Goal: Communication & Community: Answer question/provide support

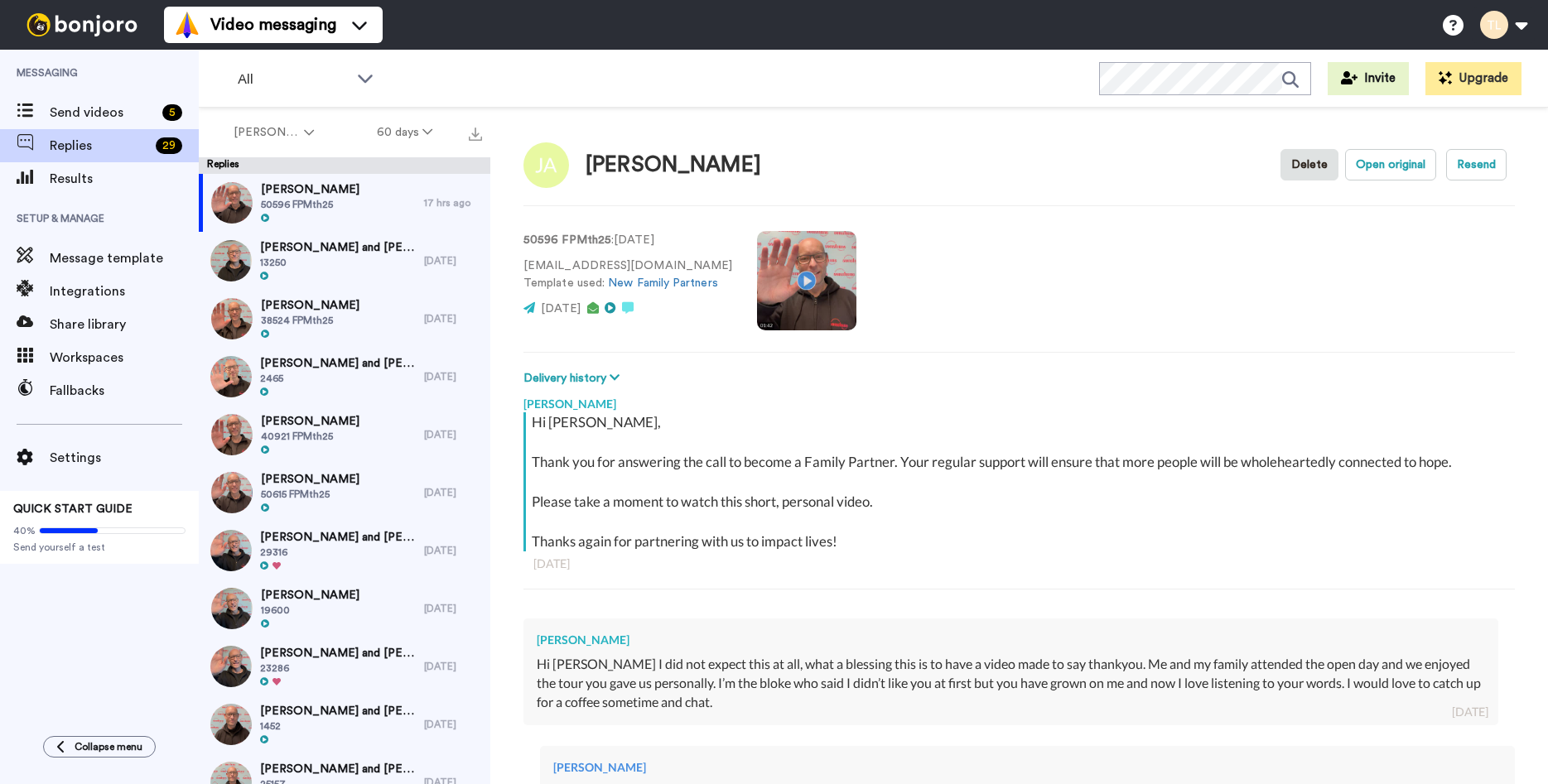
scroll to position [781, 0]
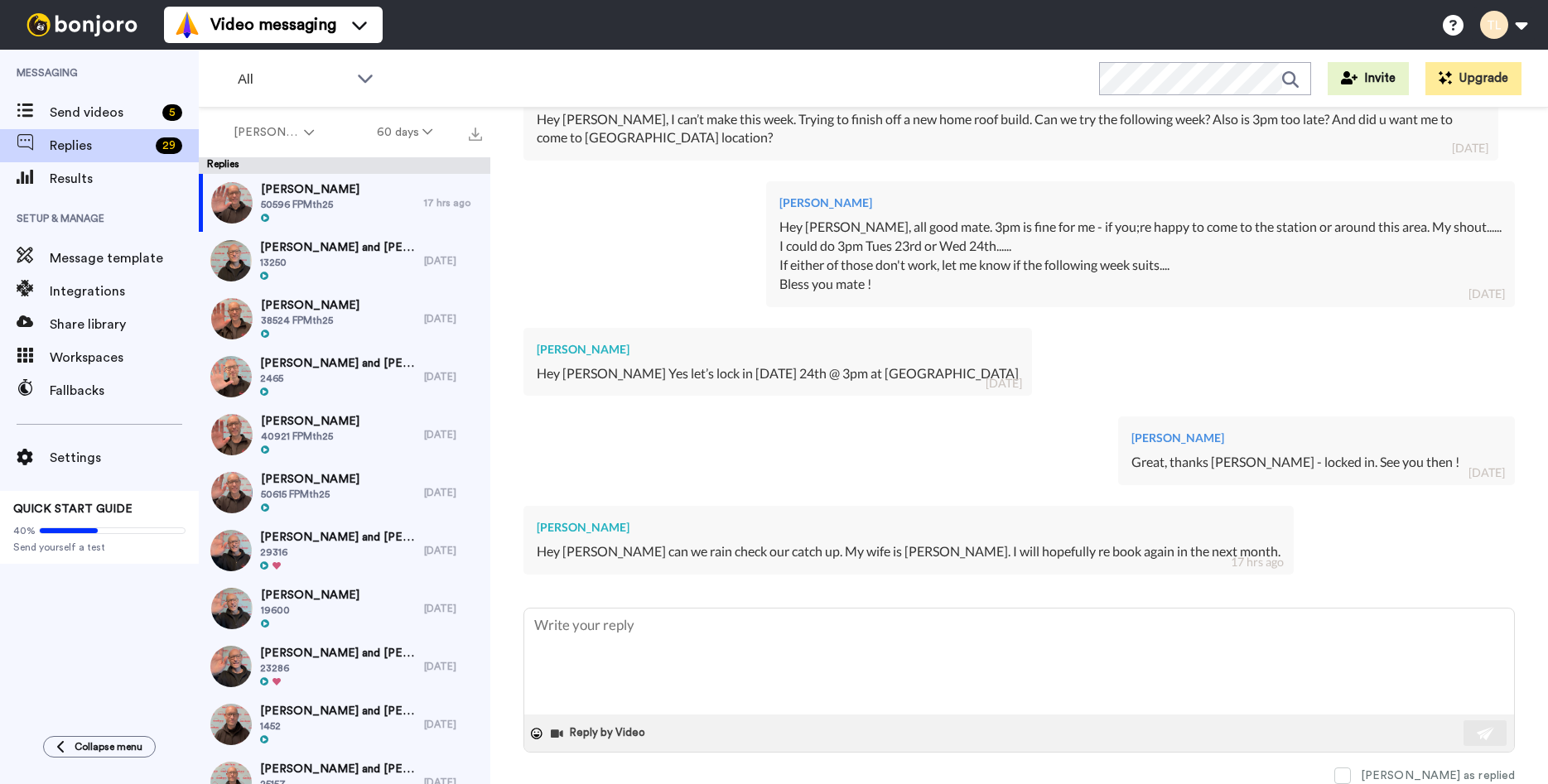
type textarea "A"
type textarea "x"
type textarea "Al"
type textarea "x"
type textarea "All"
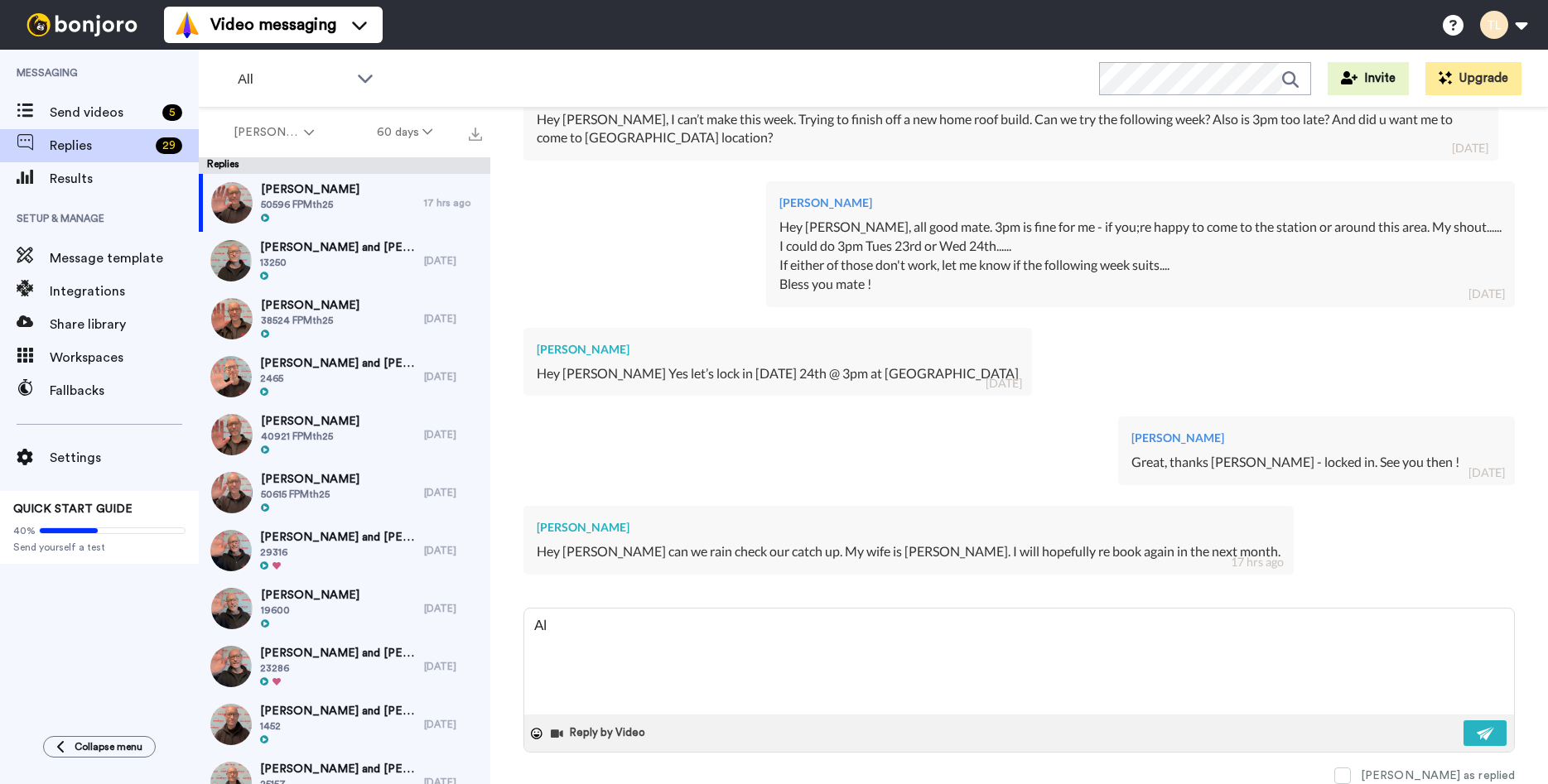
type textarea "x"
type textarea "All"
type textarea "x"
type textarea "All g"
type textarea "x"
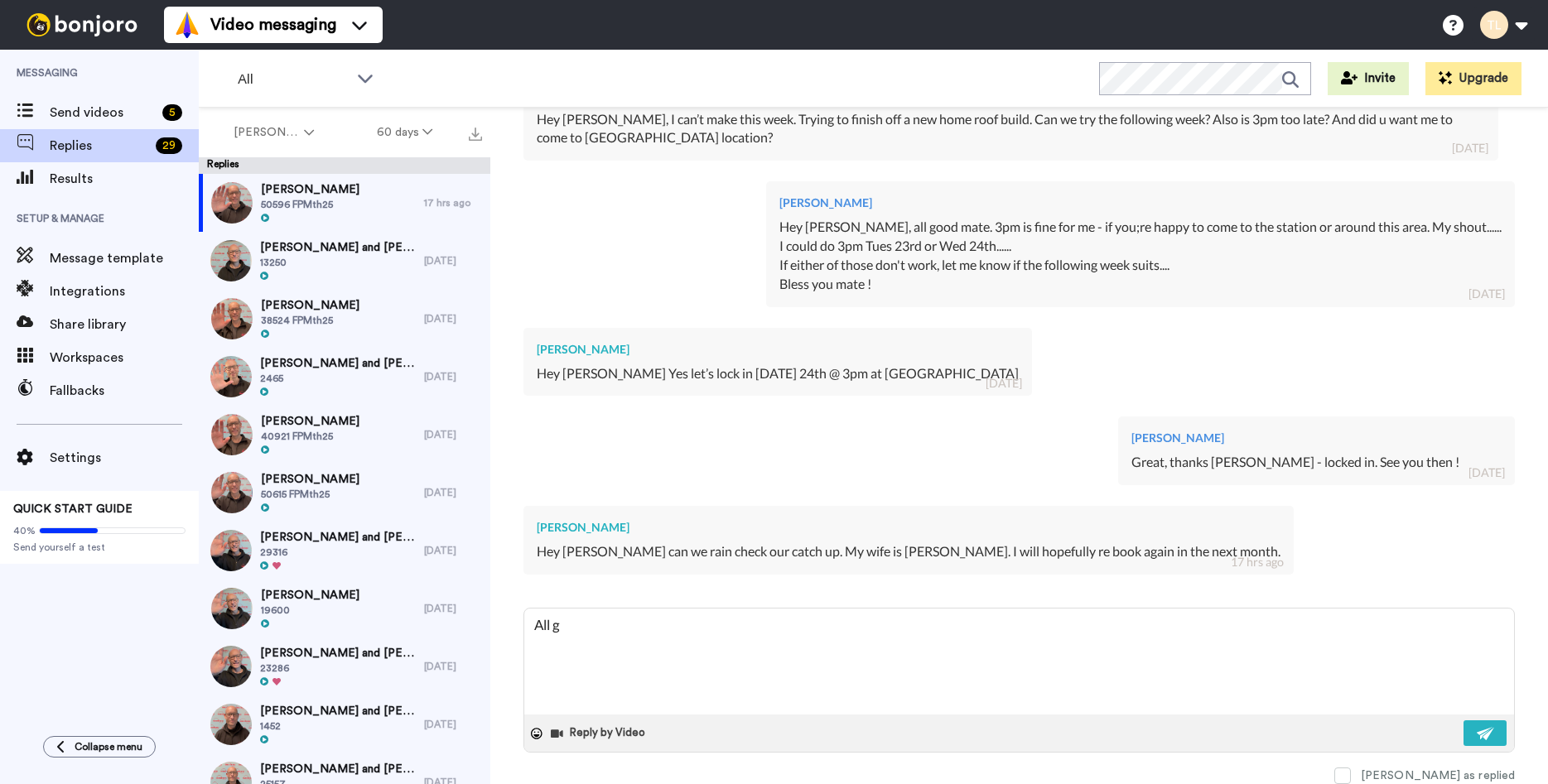
type textarea "All go"
type textarea "x"
type textarea "All goo"
type textarea "x"
type textarea "All good"
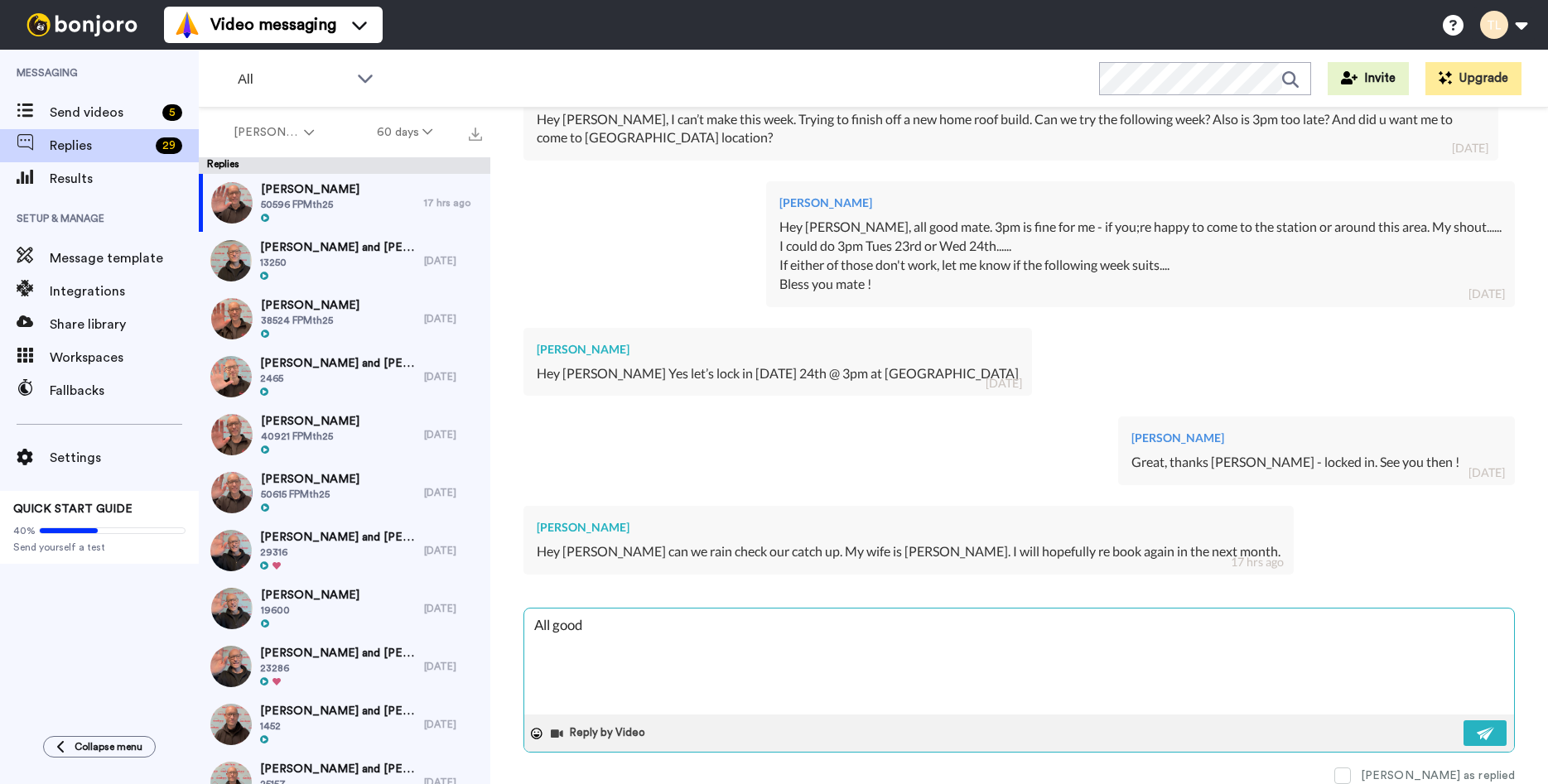
type textarea "x"
type textarea "All good m"
type textarea "x"
type textarea "All good ma"
type textarea "x"
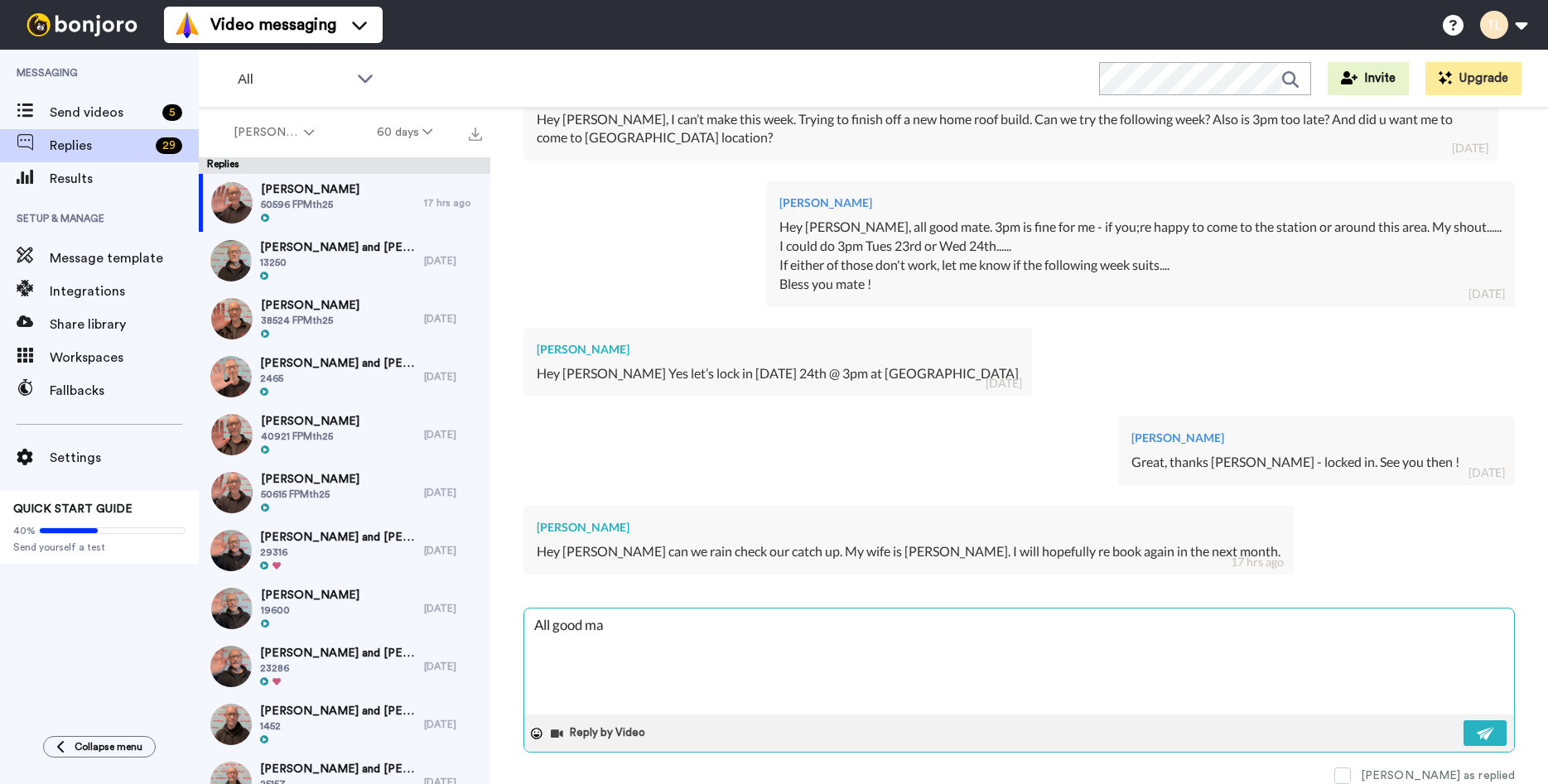
type textarea "All good mat"
type textarea "x"
type textarea "All good mate"
type textarea "x"
type textarea "All good mate,"
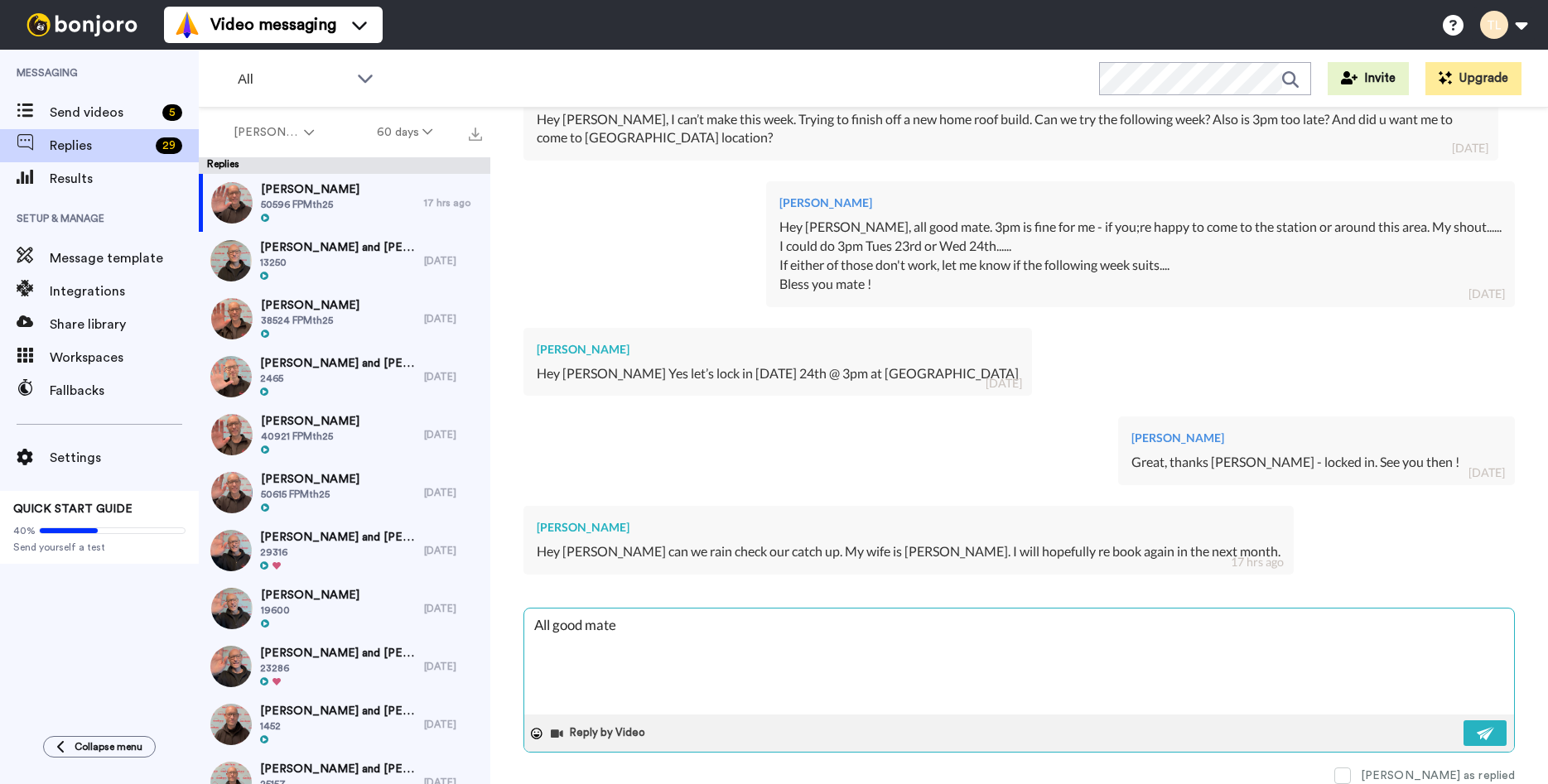
type textarea "x"
type textarea "All good mate,"
type textarea "x"
type textarea "All good mate,"
type textarea "x"
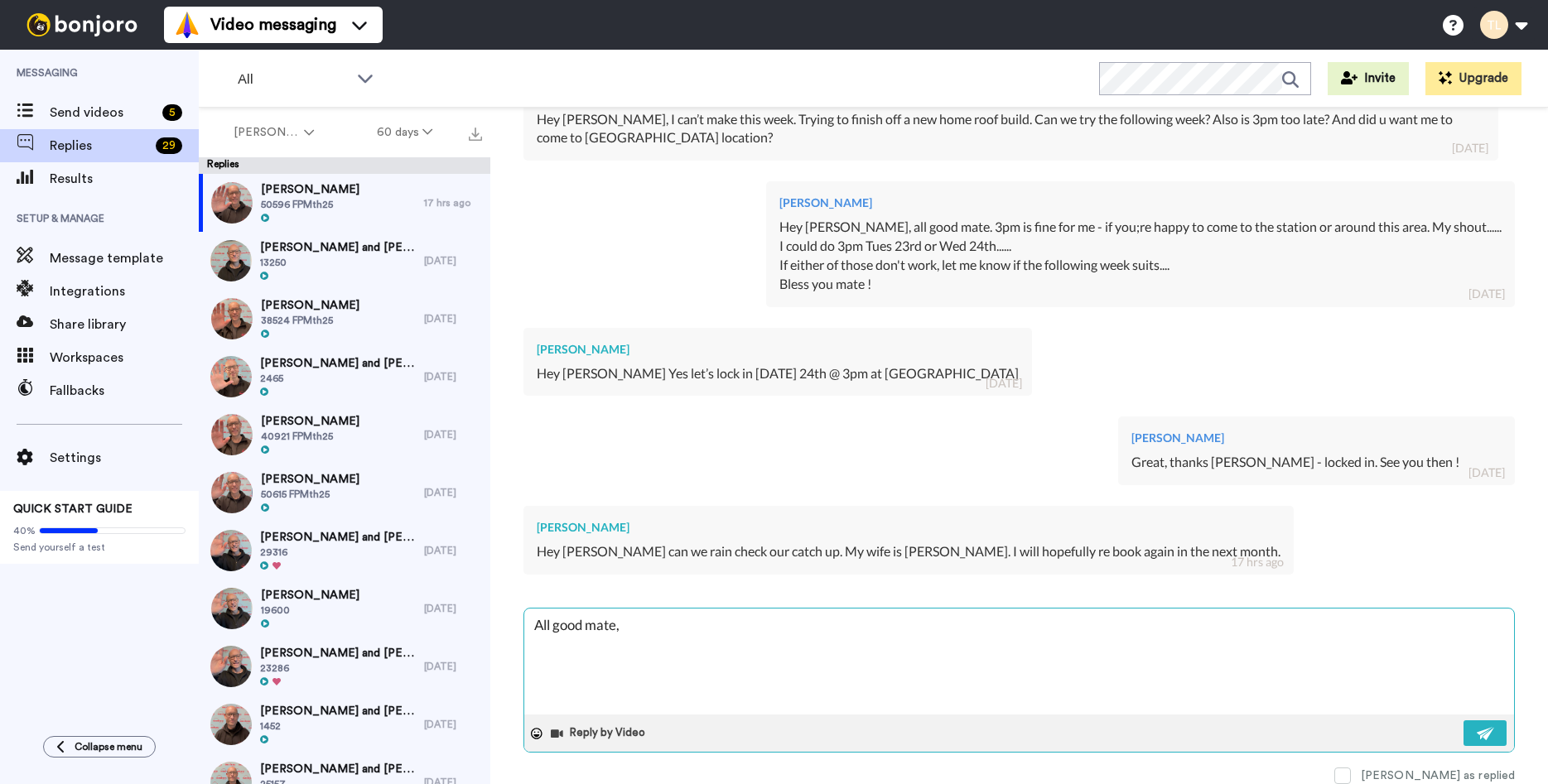
type textarea "All good mate"
type textarea "x"
type textarea "All good mate,"
type textarea "x"
type textarea "All good mate,"
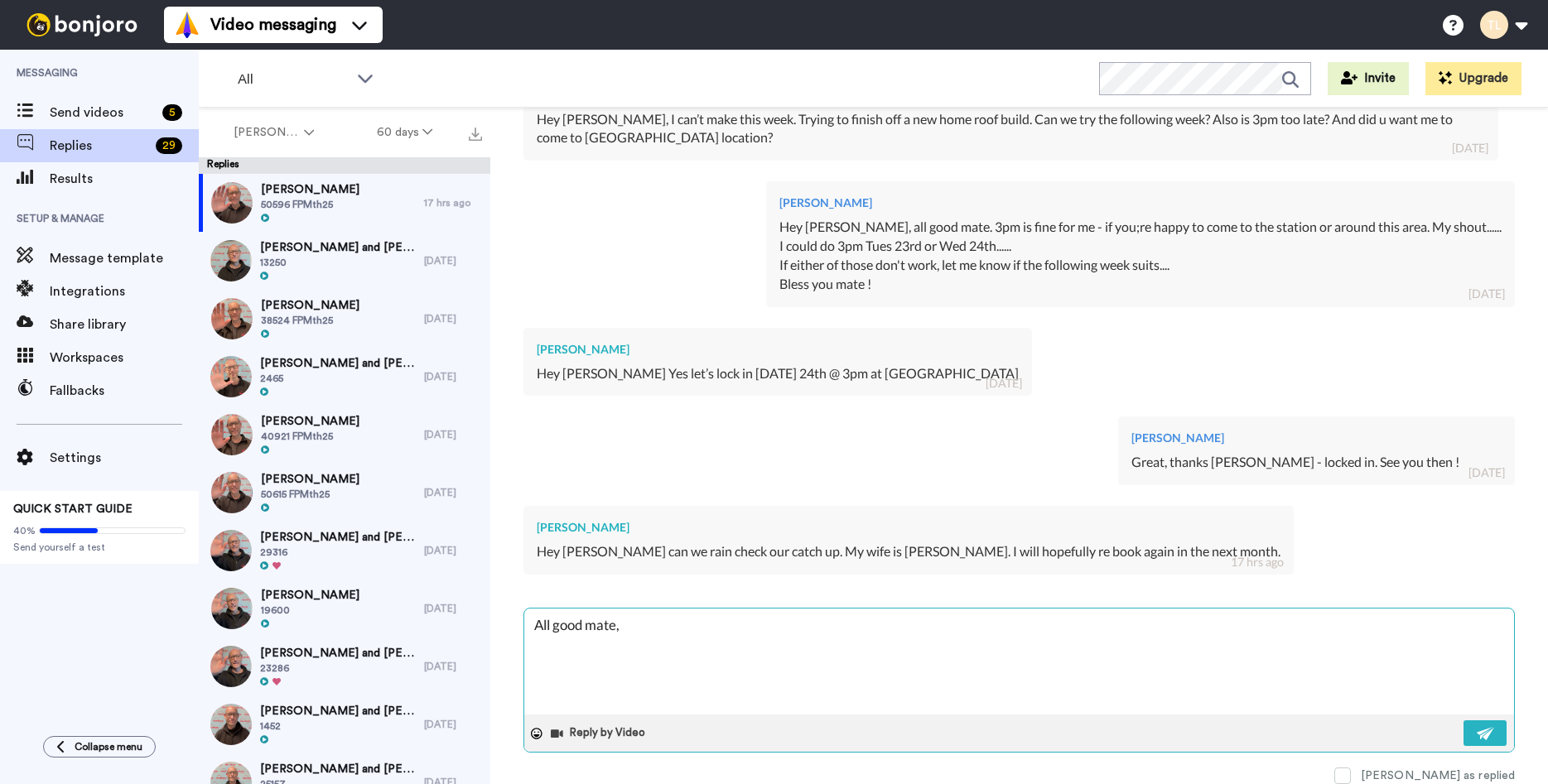
type textarea "x"
type textarea "All good mate, s"
type textarea "x"
type textarea "All good mate, so"
type textarea "x"
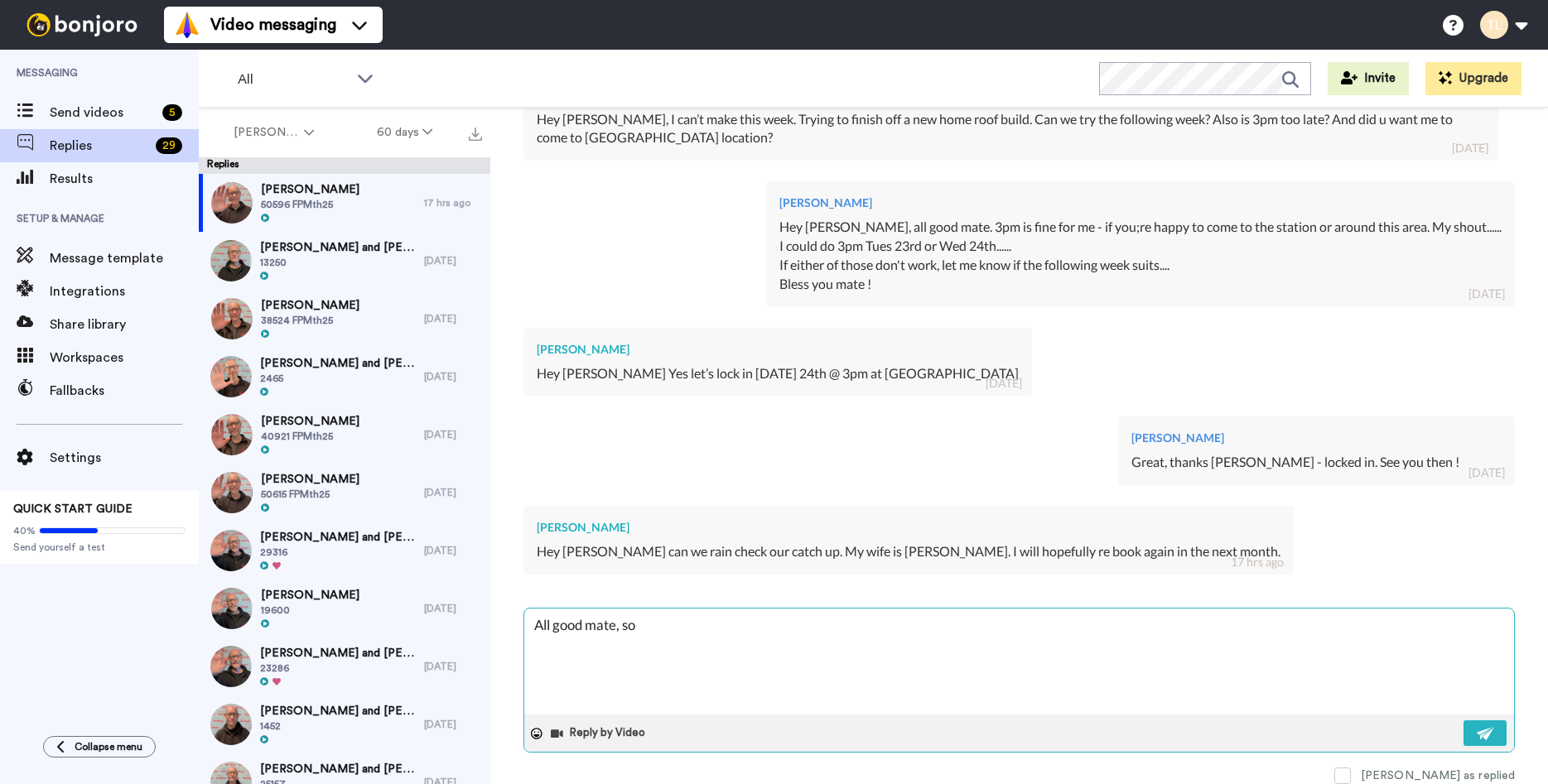
type textarea "All good mate, sor"
type textarea "x"
type textarea "All good mate, sorr"
type textarea "x"
type textarea "All good mate, sorry"
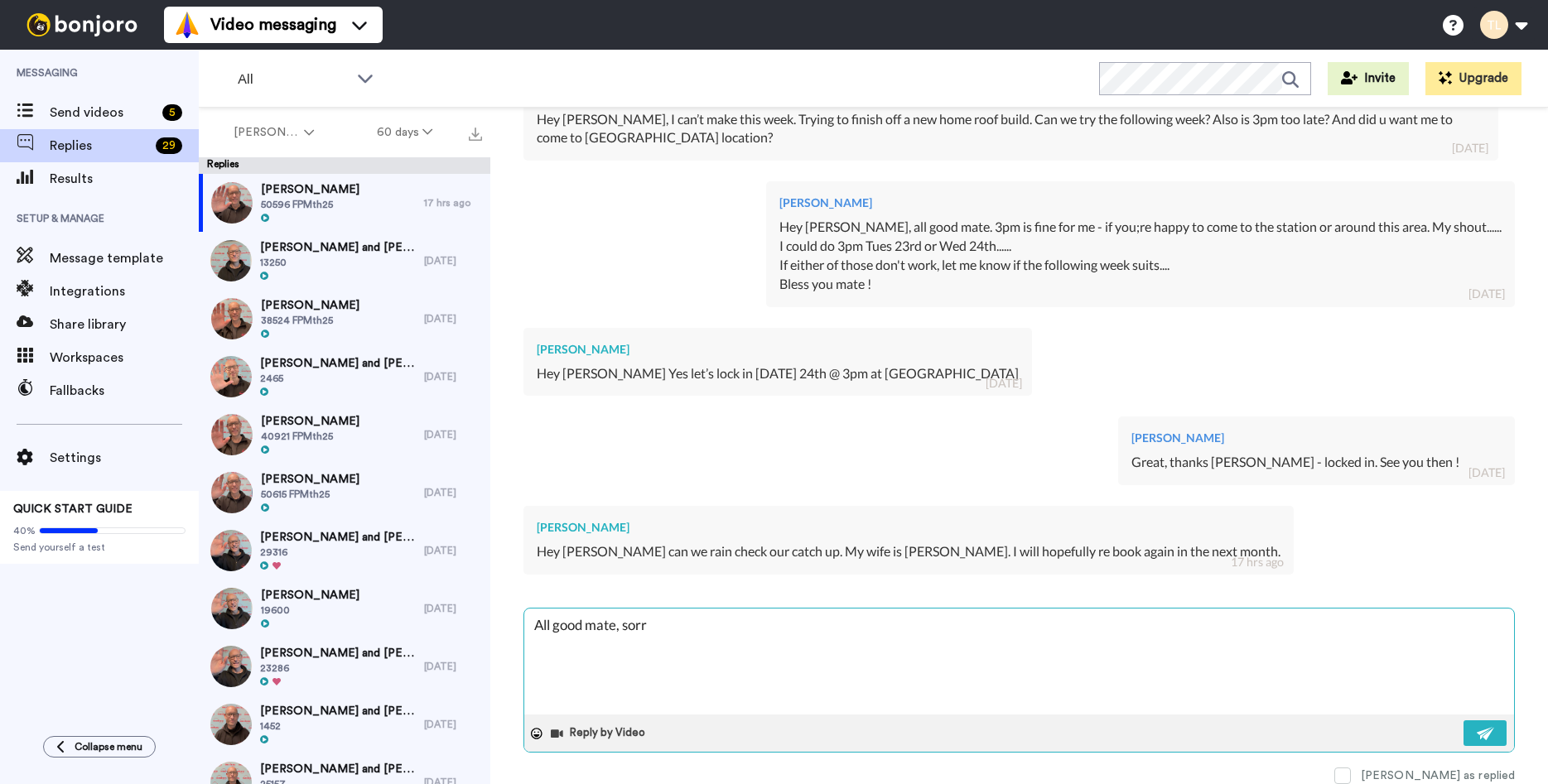
type textarea "x"
type textarea "All good mate, sorry"
type textarea "x"
type textarea "All good mate, sorry t"
type textarea "x"
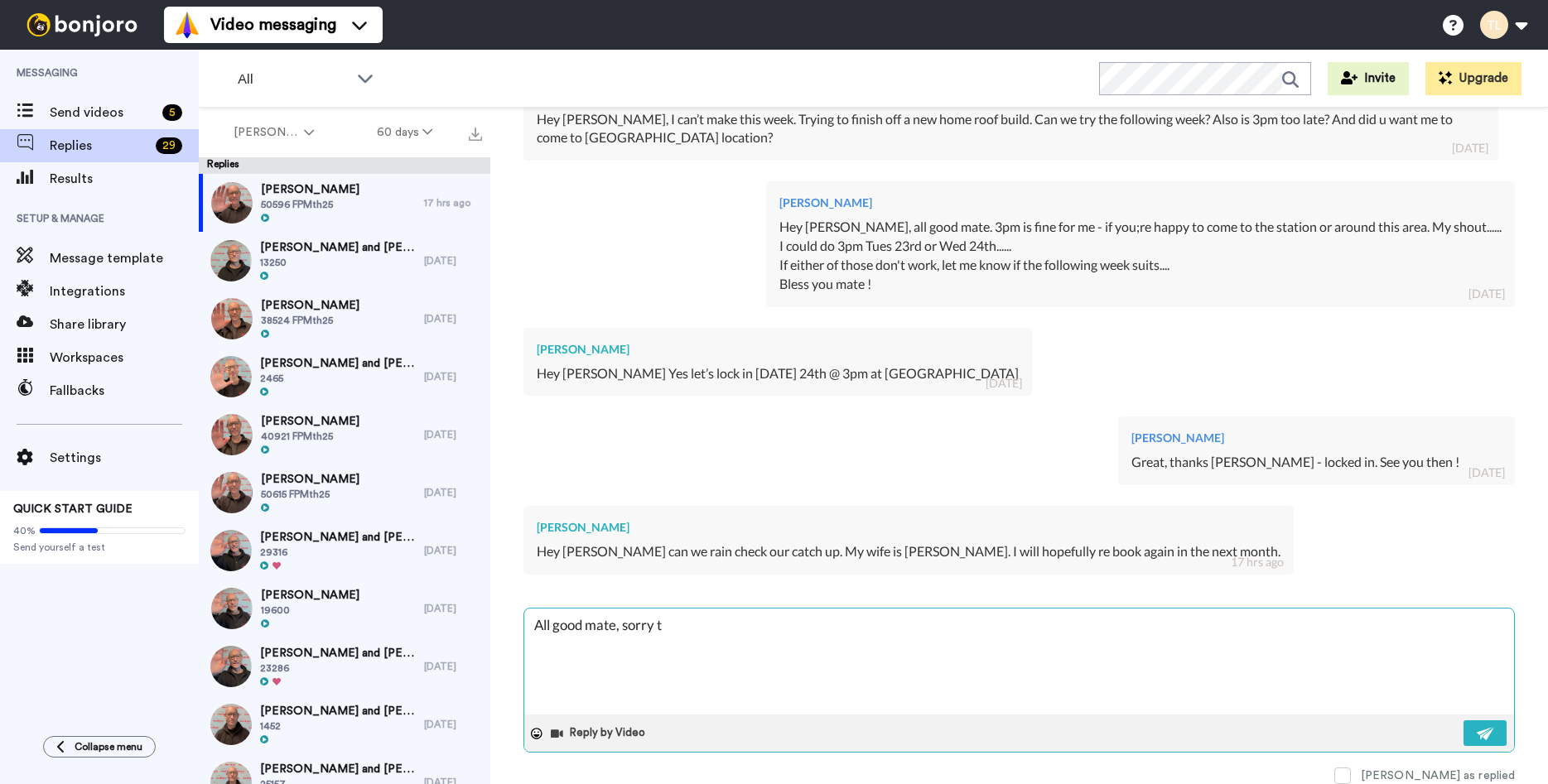
type textarea "All good mate, sorry to"
type textarea "x"
type textarea "All good mate, sorry to"
type textarea "x"
type textarea "All good mate, sorry to h"
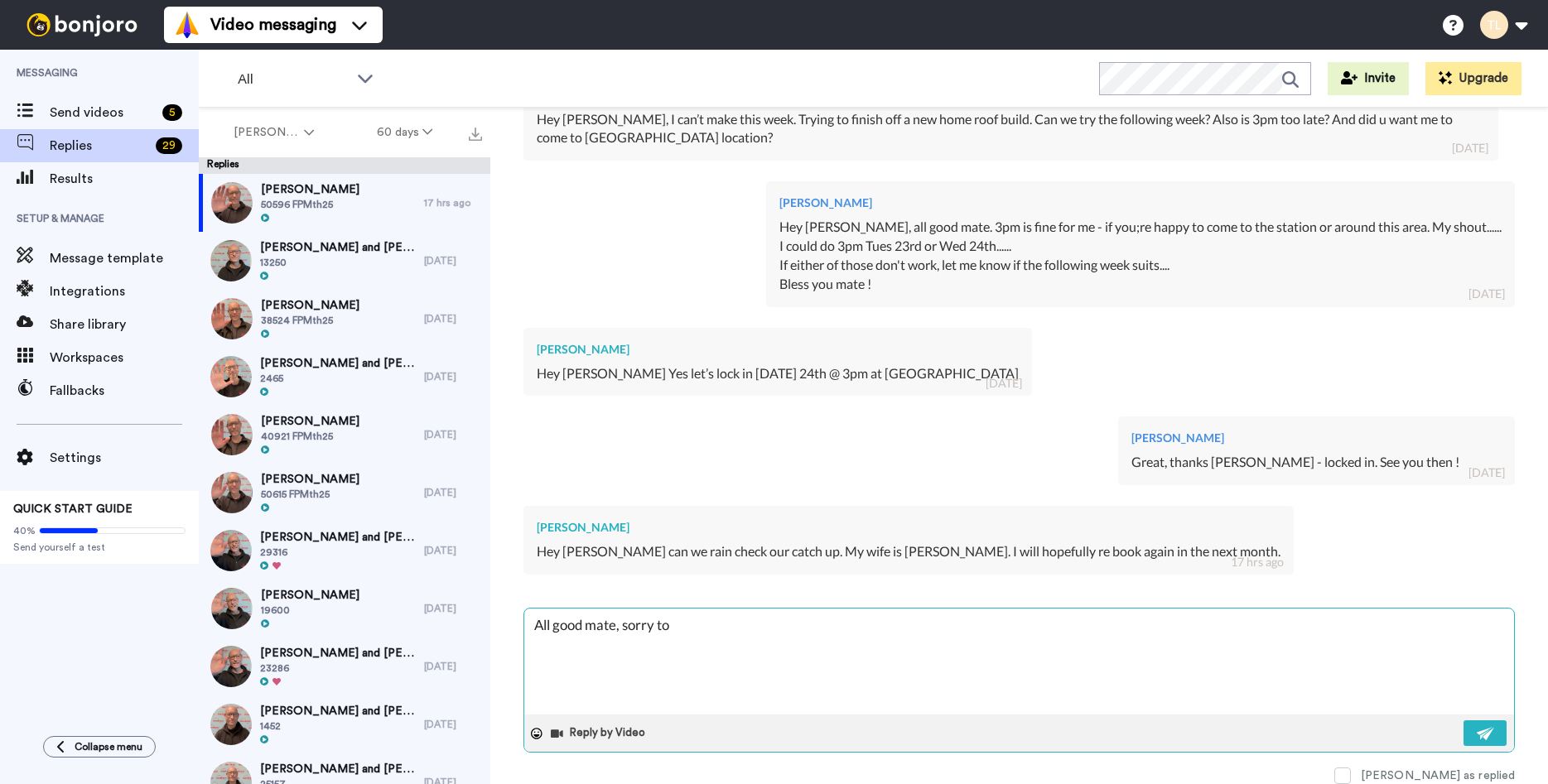
type textarea "x"
type textarea "All good mate, sorry to he"
type textarea "x"
type textarea "All good mate, sorry to hea"
type textarea "x"
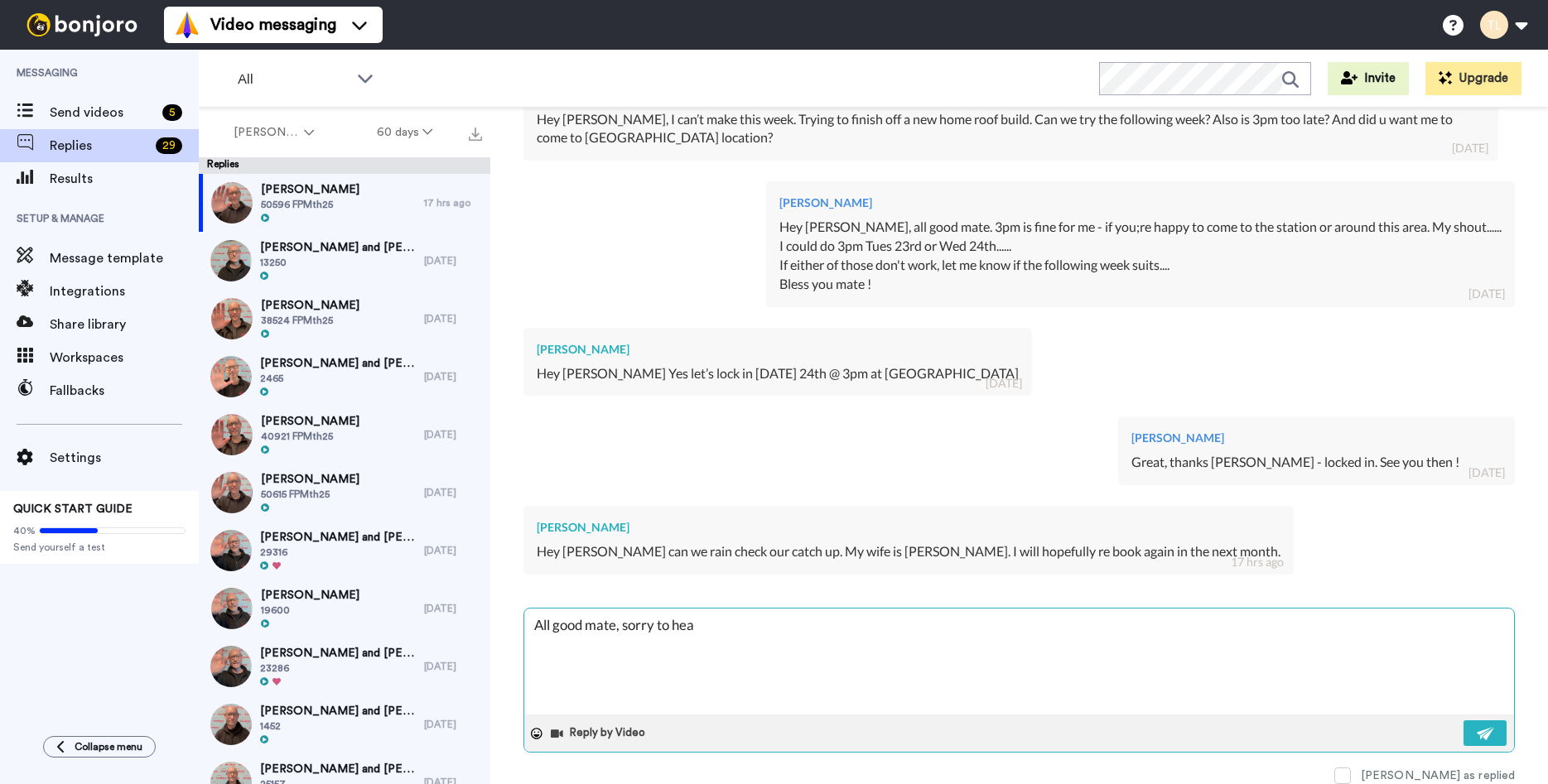
type textarea "All good mate, sorry to hear"
type textarea "x"
type textarea "All good mate, sorry to hear"
type textarea "x"
type textarea "All good mate, sorry to hear t"
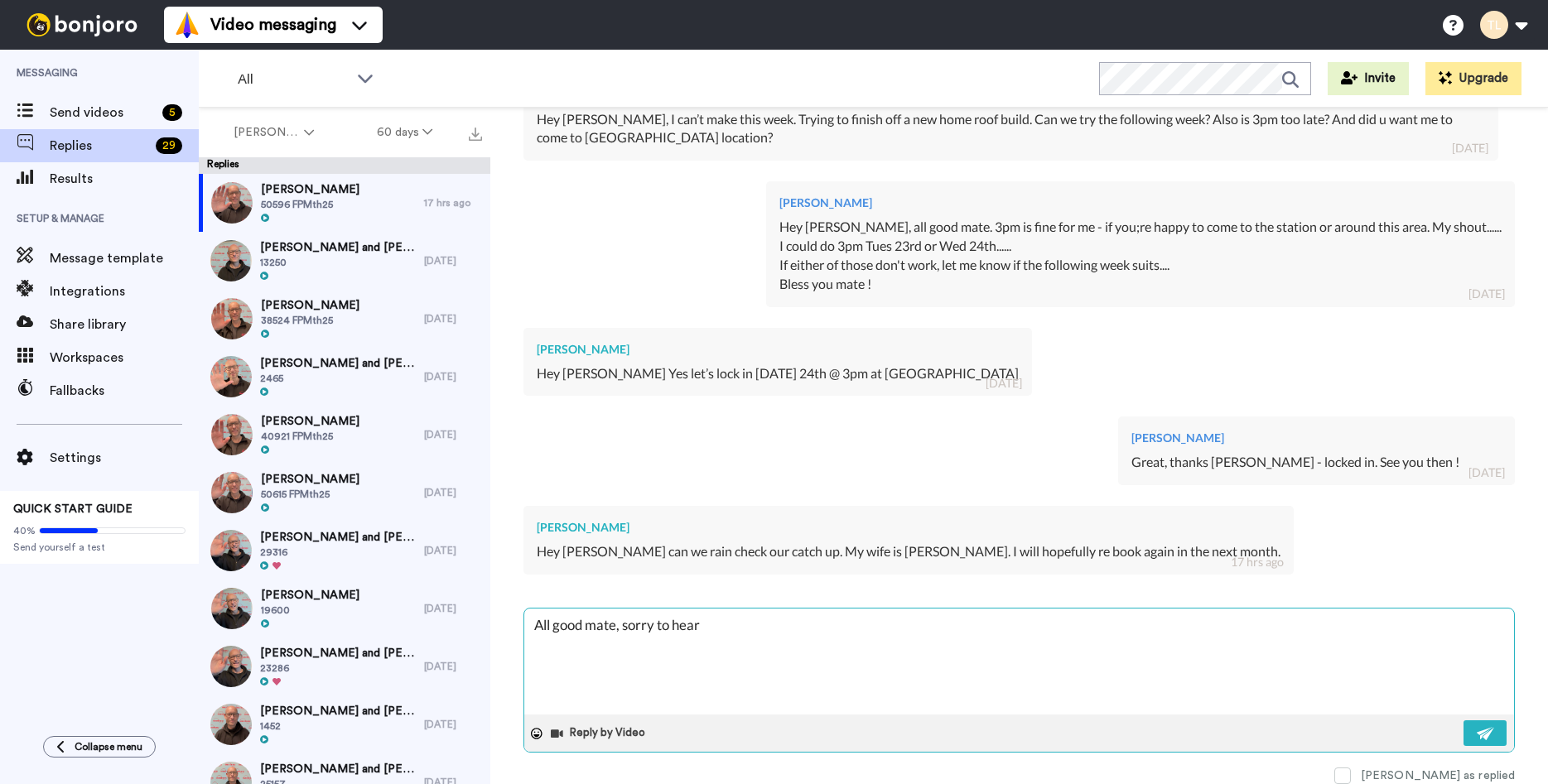
type textarea "x"
type textarea "All good mate, sorry to hear th"
type textarea "x"
type textarea "All good mate, sorry to hear tha"
type textarea "x"
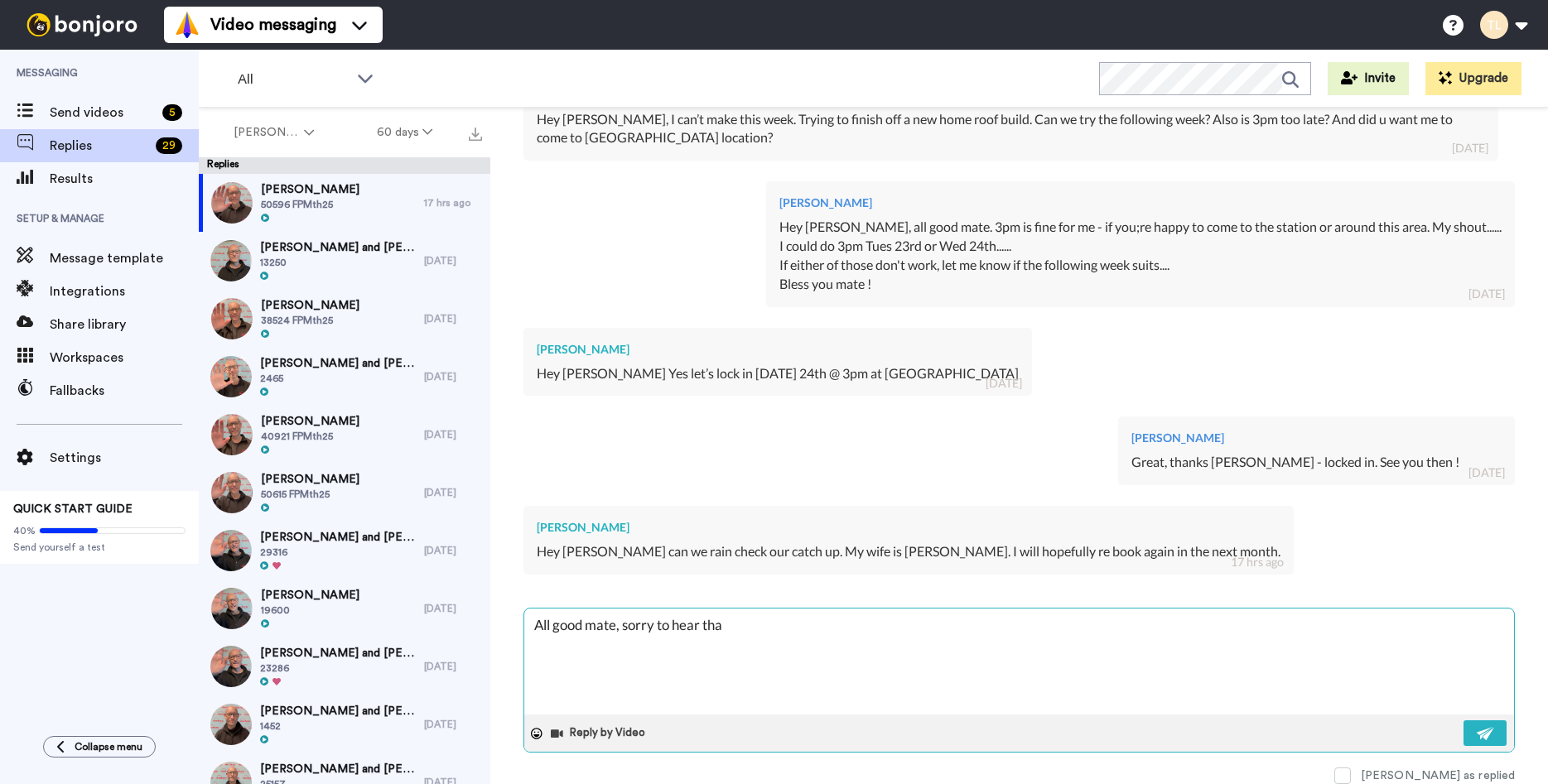
type textarea "All good mate, sorry to hear that"
type textarea "x"
type textarea "All good mate, sorry to hear that."
type textarea "x"
type textarea "All good mate, sorry to hear that."
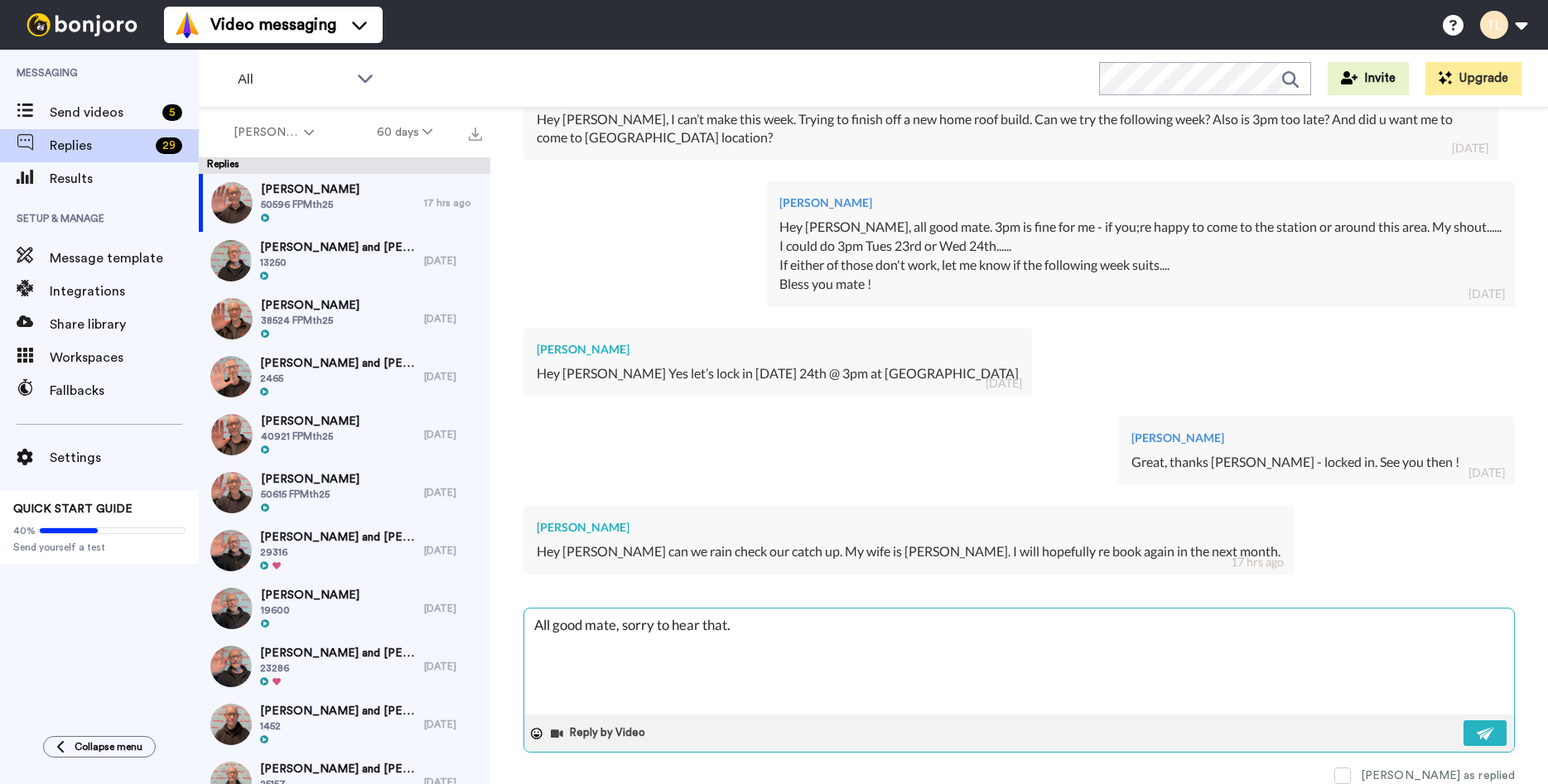
type textarea "x"
type textarea "All good mate, sorry to hear that. W"
type textarea "x"
type textarea "All good mate, sorry to hear that. We"
type textarea "x"
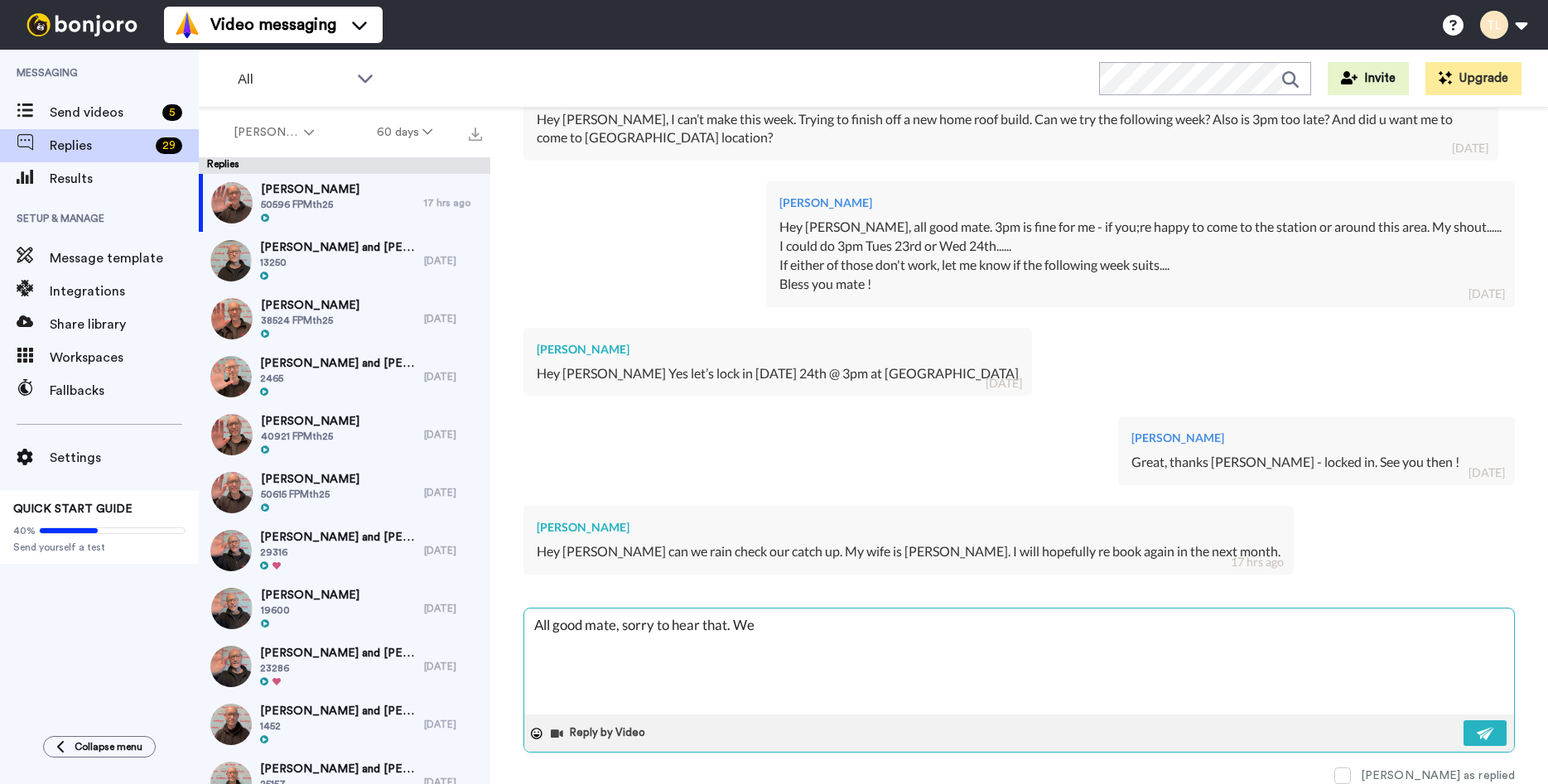
type textarea "All good mate, sorry to hear that. We'"
type textarea "x"
type textarea "All good mate, sorry to hear that. We'r"
type textarea "x"
type textarea "All good mate, sorry to hear that. We're"
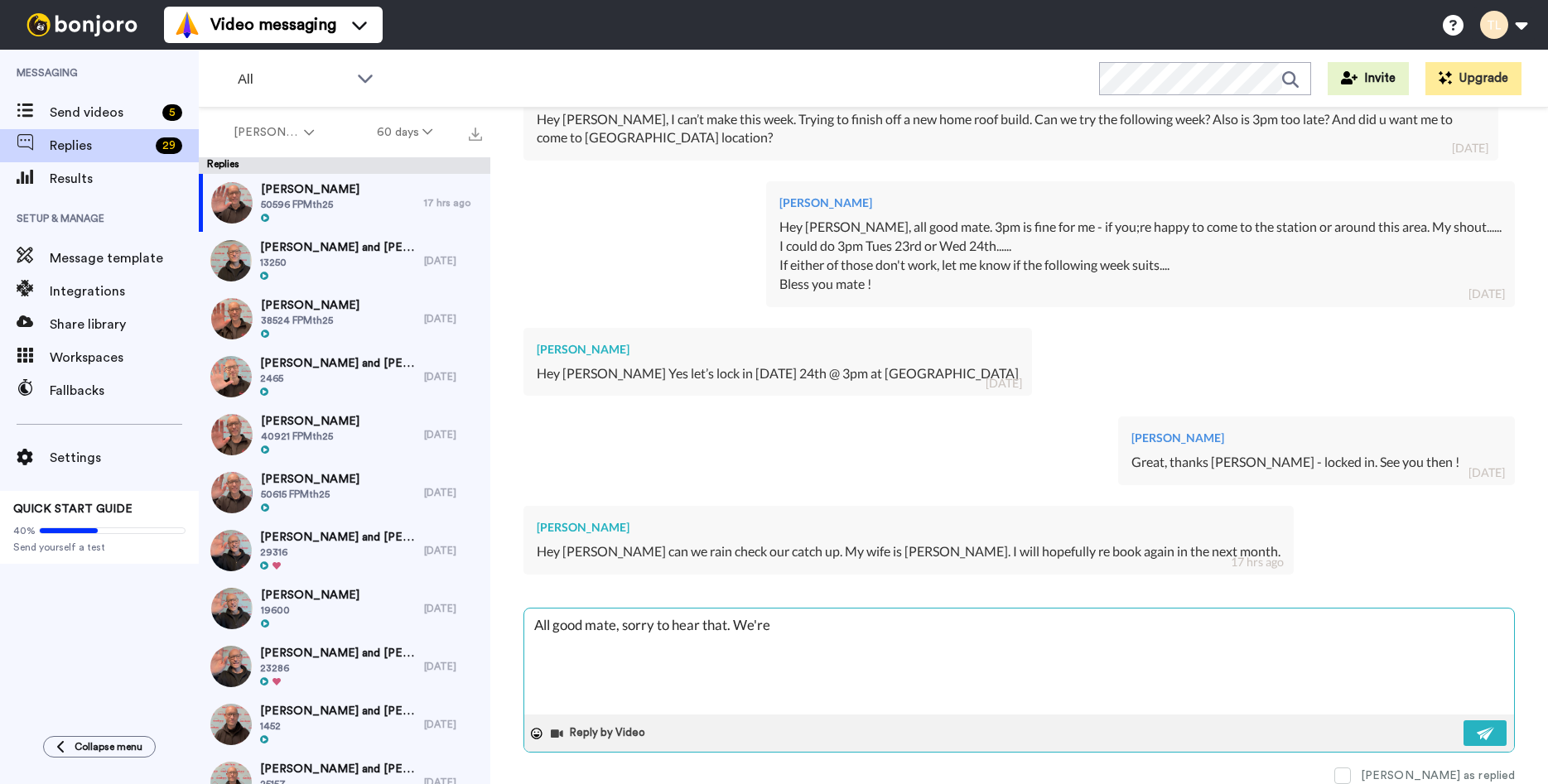
type textarea "x"
type textarea "All good mate, sorry to hear that. We're"
type textarea "x"
type textarea "All good mate, sorry to hear that. We're p"
type textarea "x"
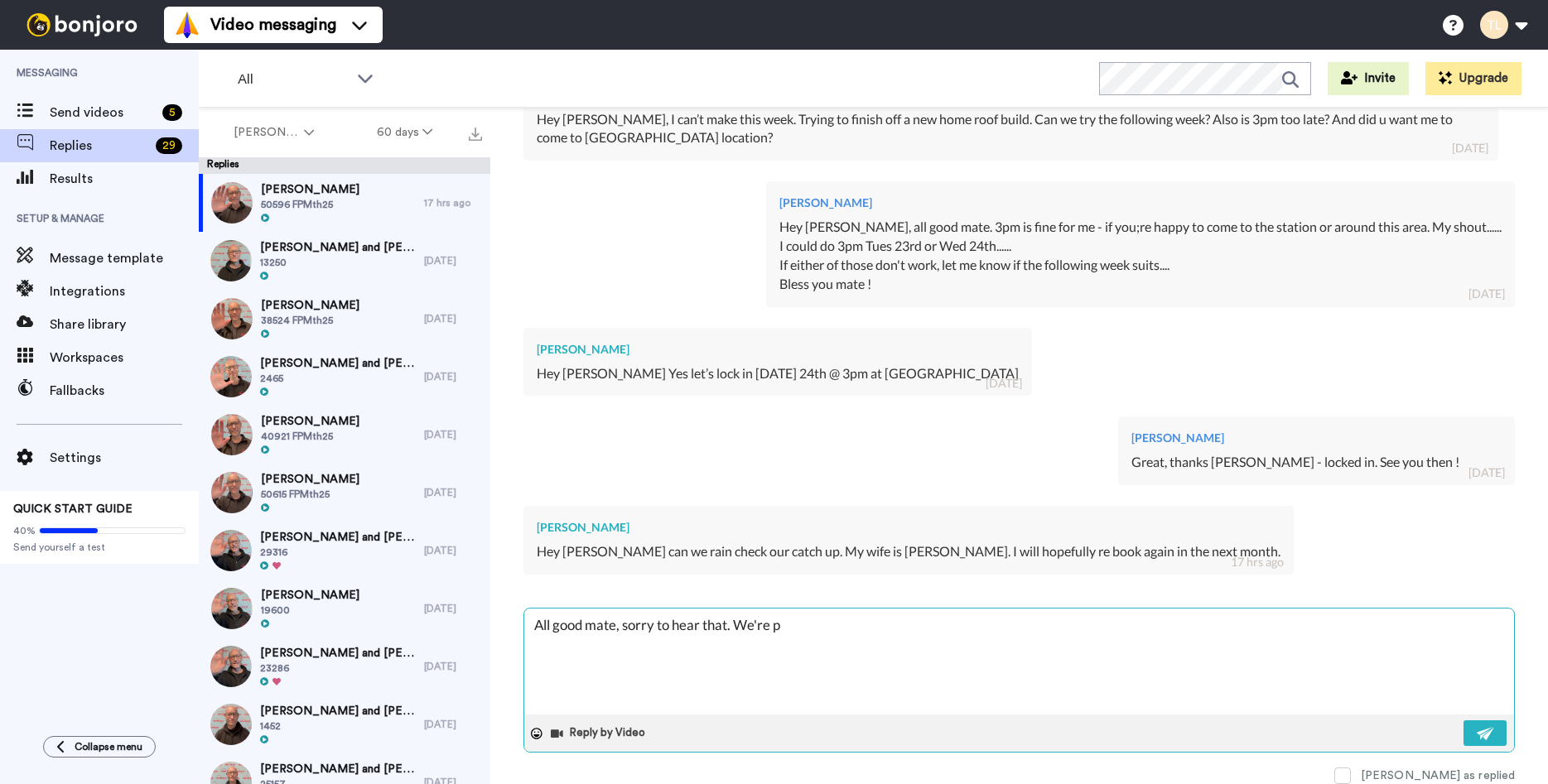
type textarea "All good mate, sorry to hear that. We're pr"
type textarea "x"
type textarea "All good mate, sorry to hear that. We're pra"
type textarea "x"
type textarea "All good mate, sorry to hear that. We're pray"
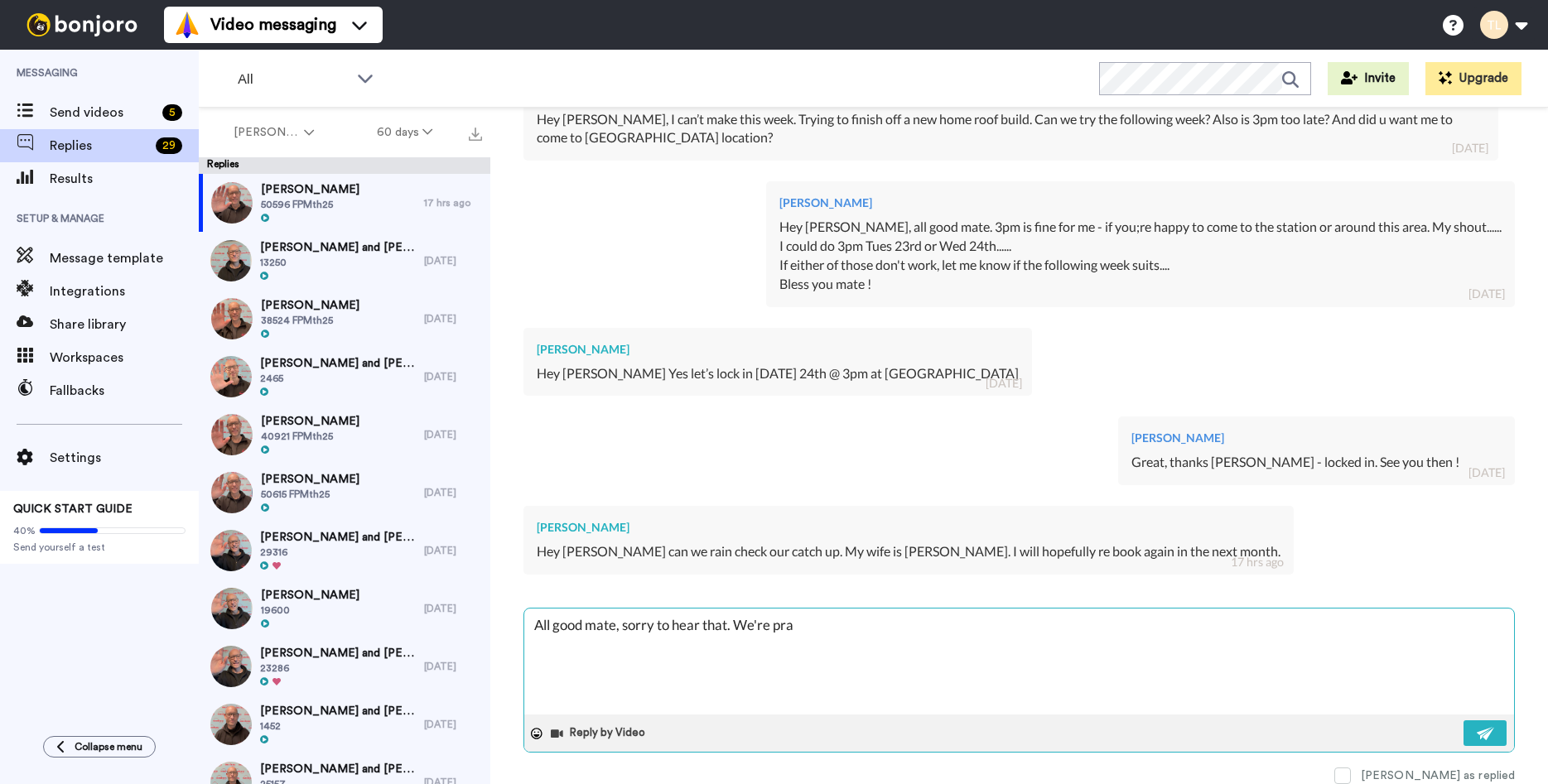
type textarea "x"
type textarea "All good mate, sorry to hear that. We're prayi"
type textarea "x"
type textarea "All good mate, sorry to hear that. We're prayin"
type textarea "x"
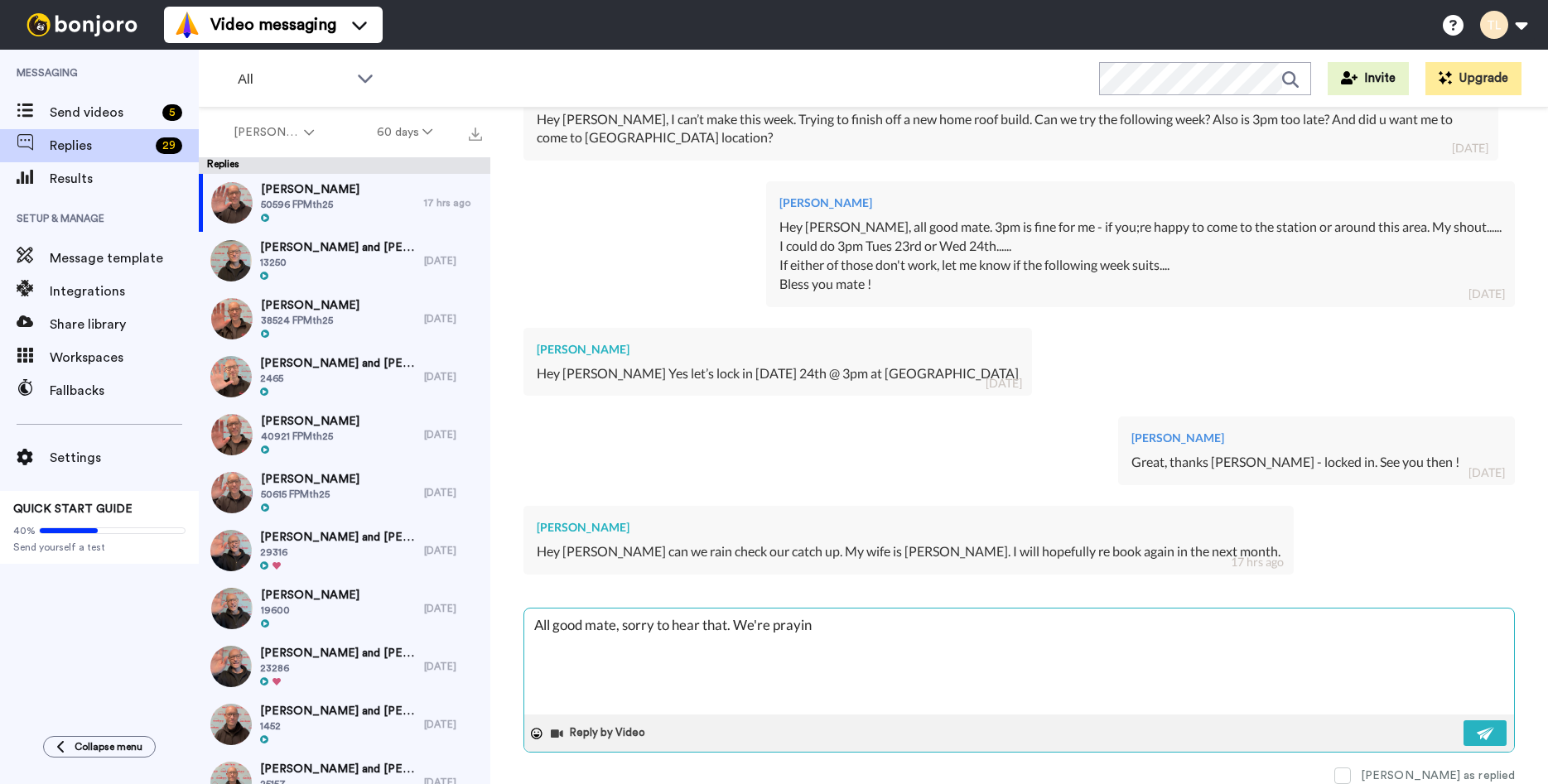
type textarea "All good mate, sorry to hear that. We're praying"
type textarea "x"
type textarea "All good mate, sorry to hear that. We're praying"
type textarea "x"
type textarea "All good mate, sorry to hear that. We're praying a"
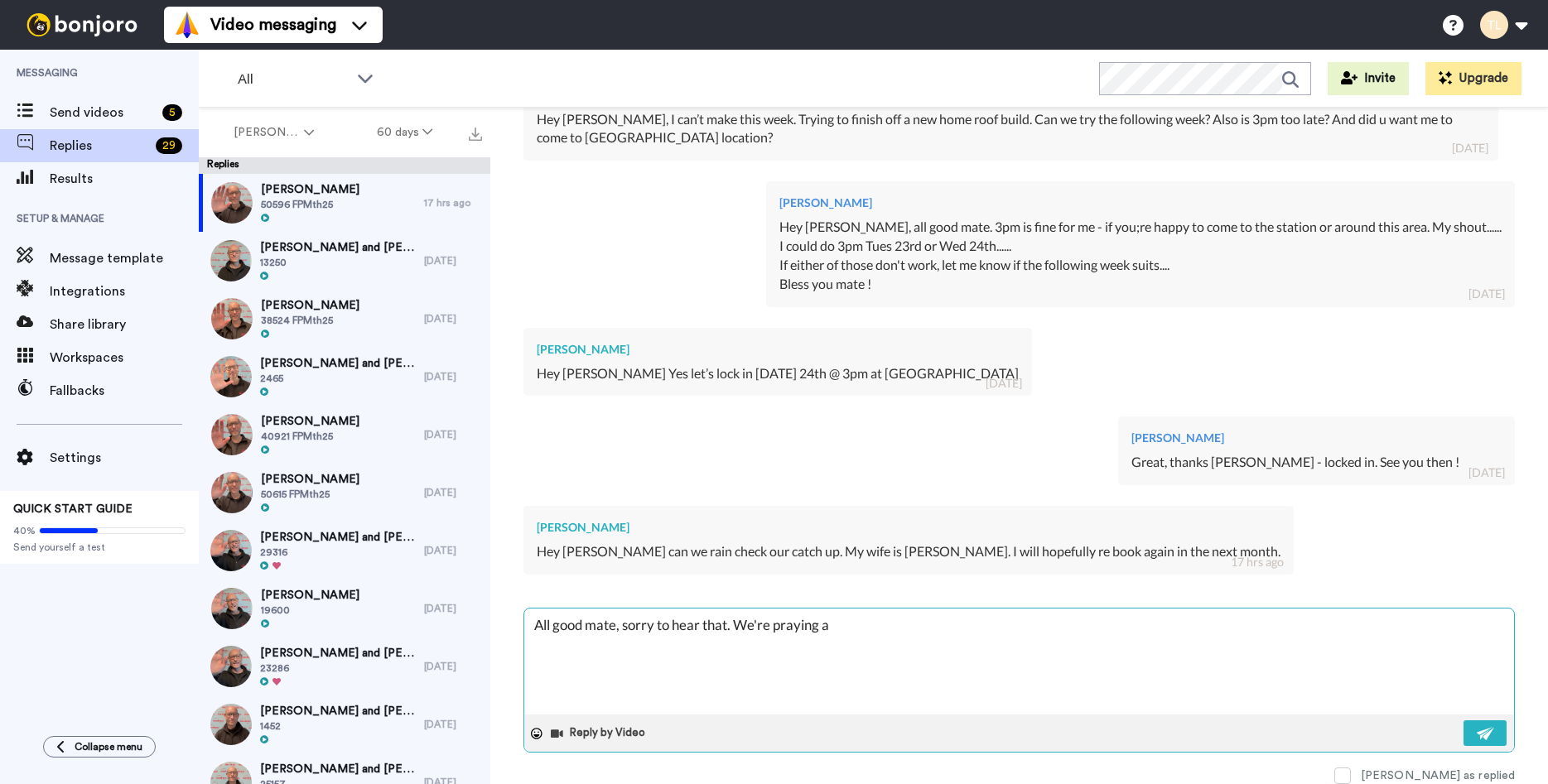
type textarea "x"
type textarea "All good mate, sorry to hear that. We're praying as"
type textarea "x"
type textarea "All good mate, sorry to hear that. We're praying as"
type textarea "x"
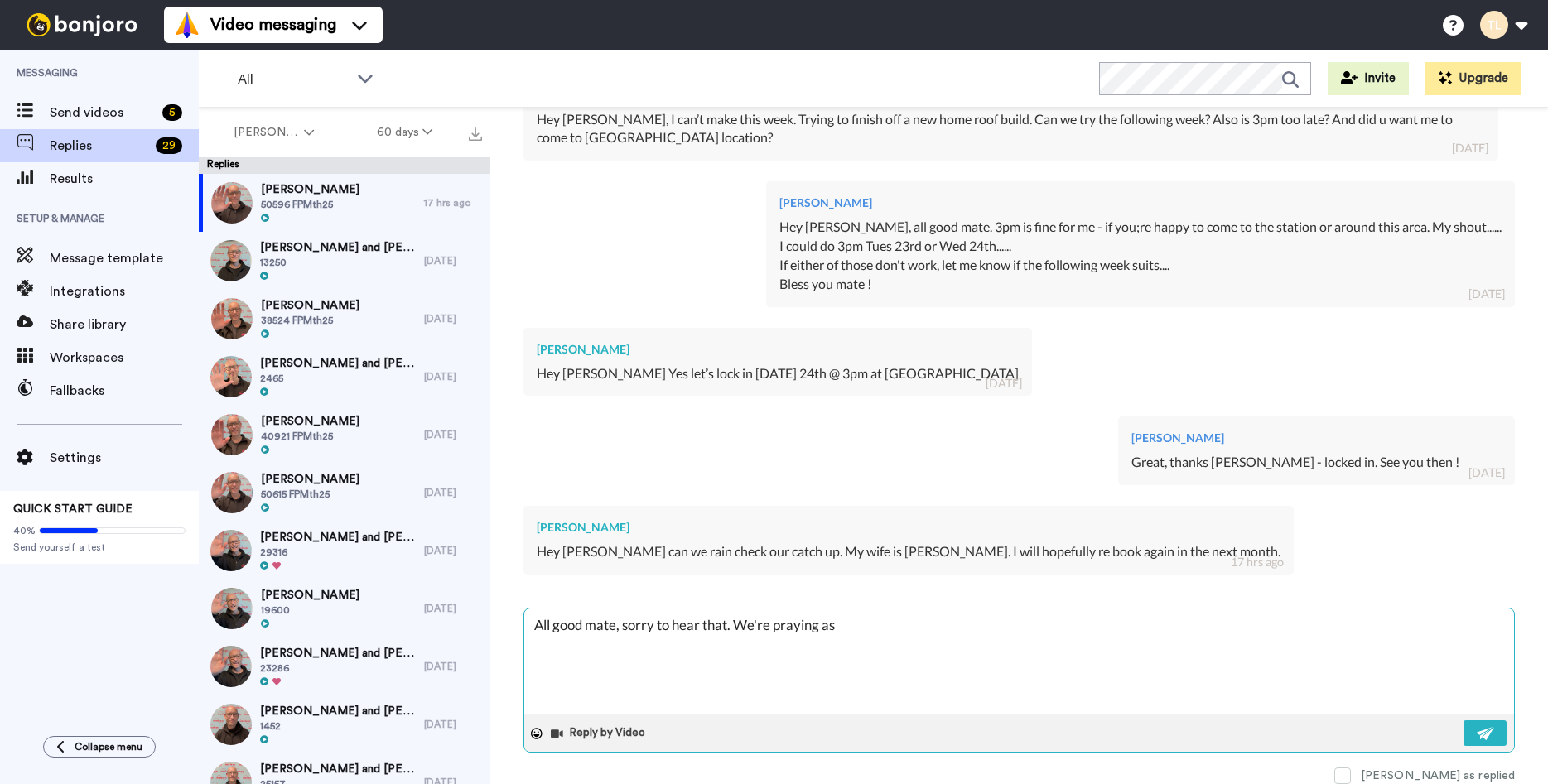
type textarea "All good mate, sorry to hear that. We're praying as a"
type textarea "x"
type textarea "All good mate, sorry to hear that. We're praying as a"
type textarea "x"
type textarea "All good mate, sorry to hear that. We're praying as a t"
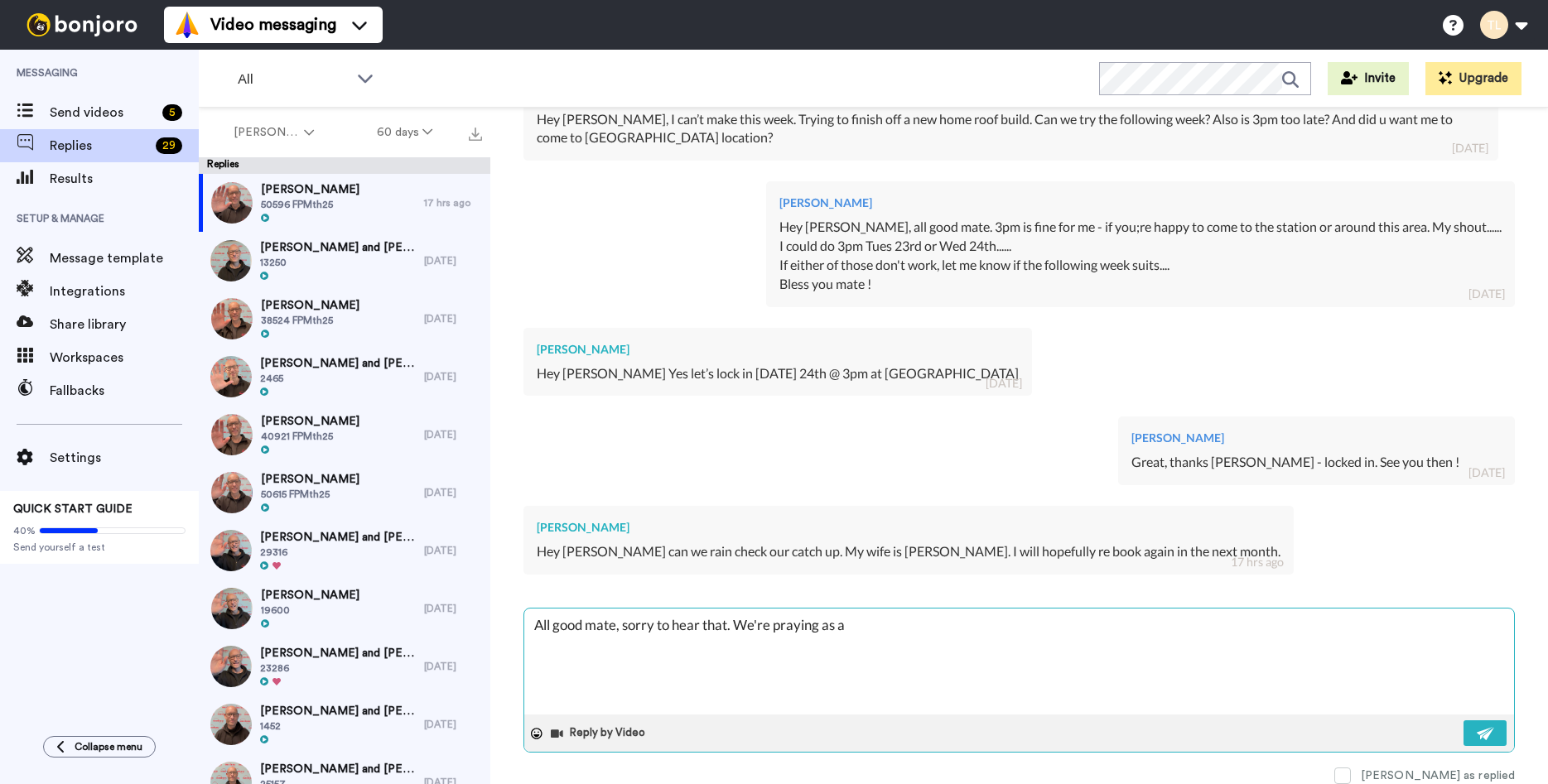
type textarea "x"
type textarea "All good mate, sorry to hear that. We're praying as a te"
type textarea "x"
type textarea "All good mate, sorry to hear that. We're praying as a tea"
type textarea "x"
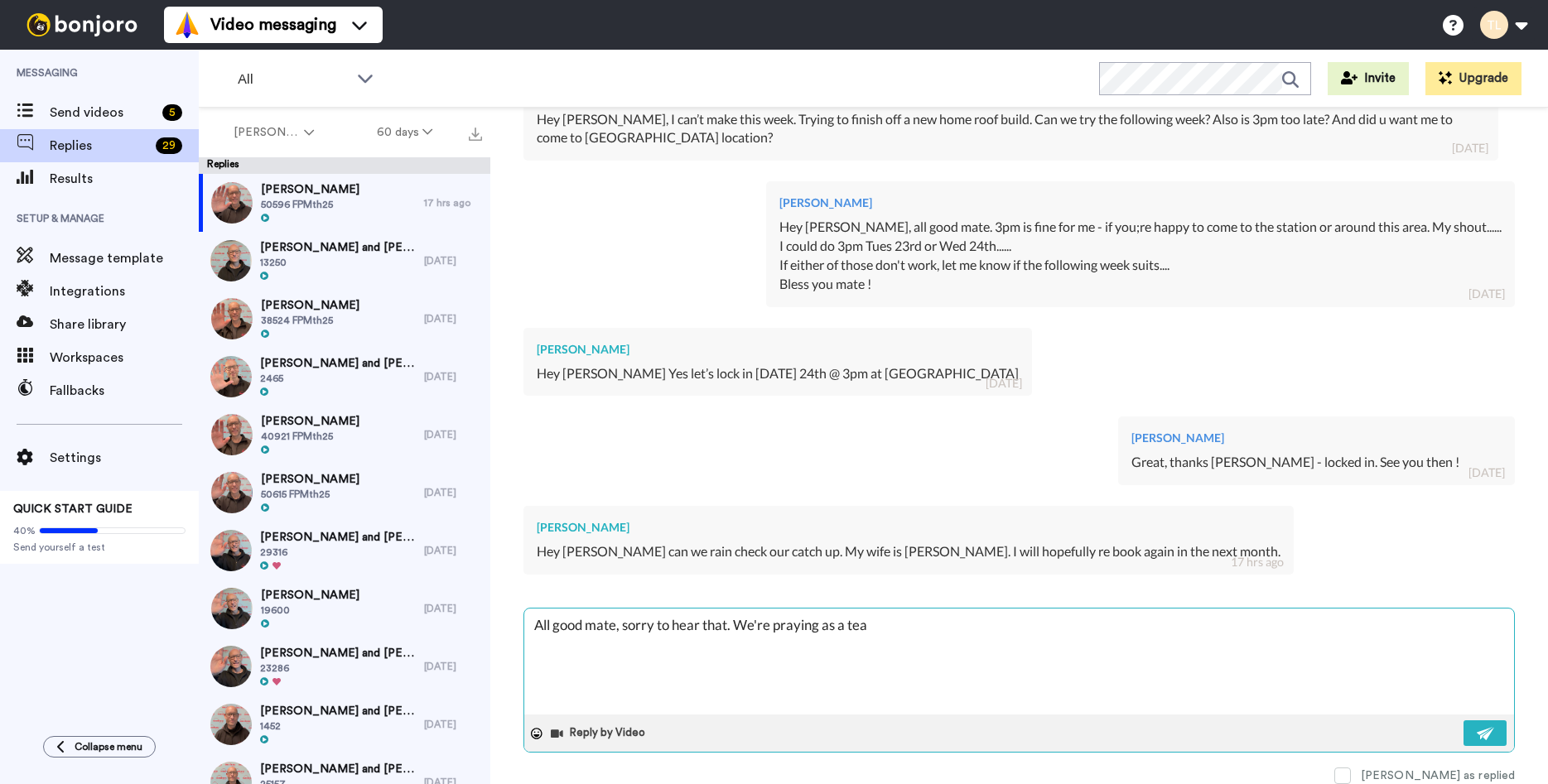
type textarea "All good mate, sorry to hear that. We're praying as a team"
type textarea "x"
type textarea "All good mate, sorry to hear that. We're praying as a team"
type textarea "x"
type textarea "All good mate, sorry to hear that. We're praying as a team a"
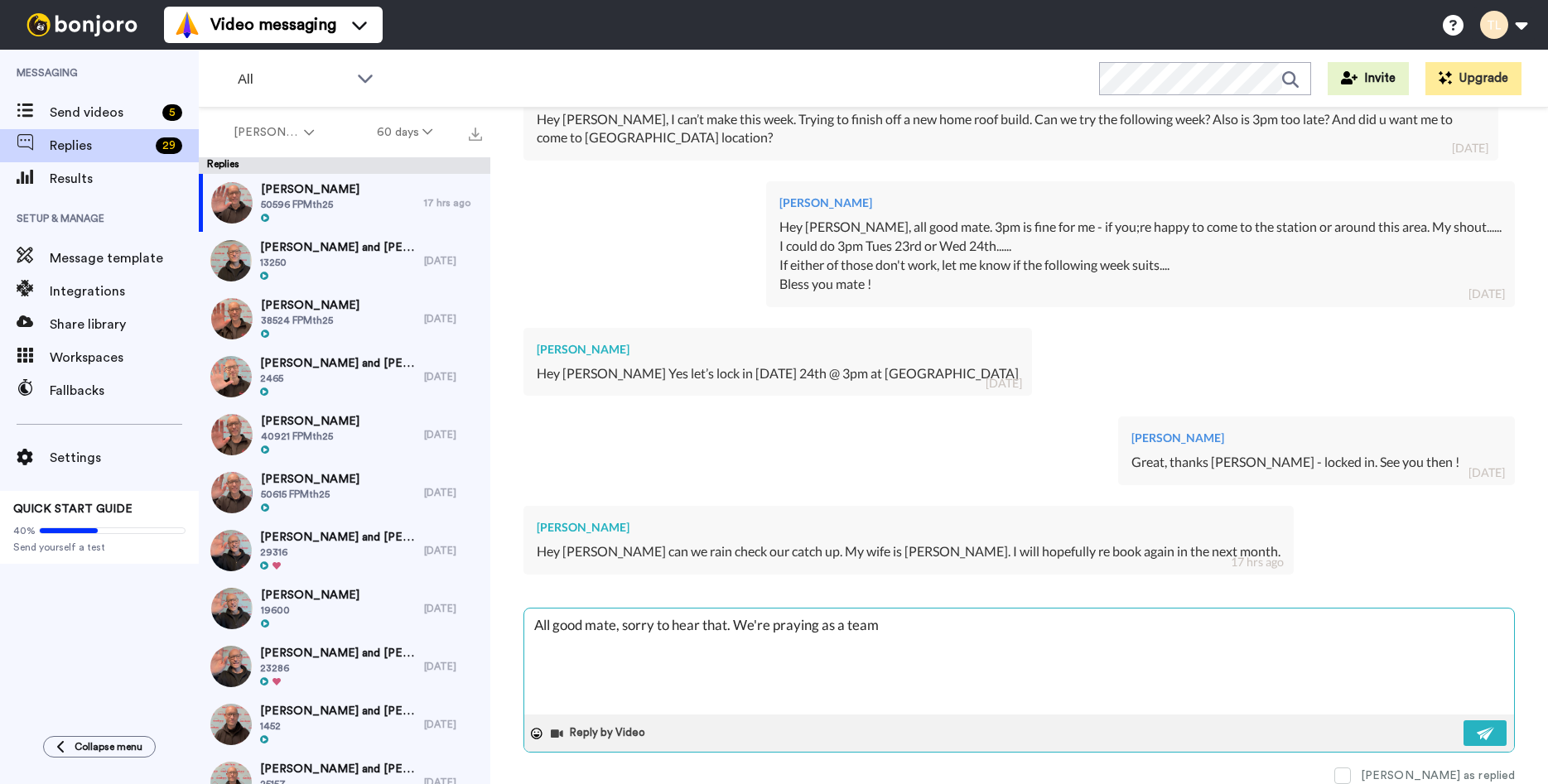
type textarea "x"
type textarea "All good mate, sorry to hear that. We're praying as a team at"
type textarea "x"
type textarea "All good mate, sorry to hear that. We're praying as a team at"
type textarea "x"
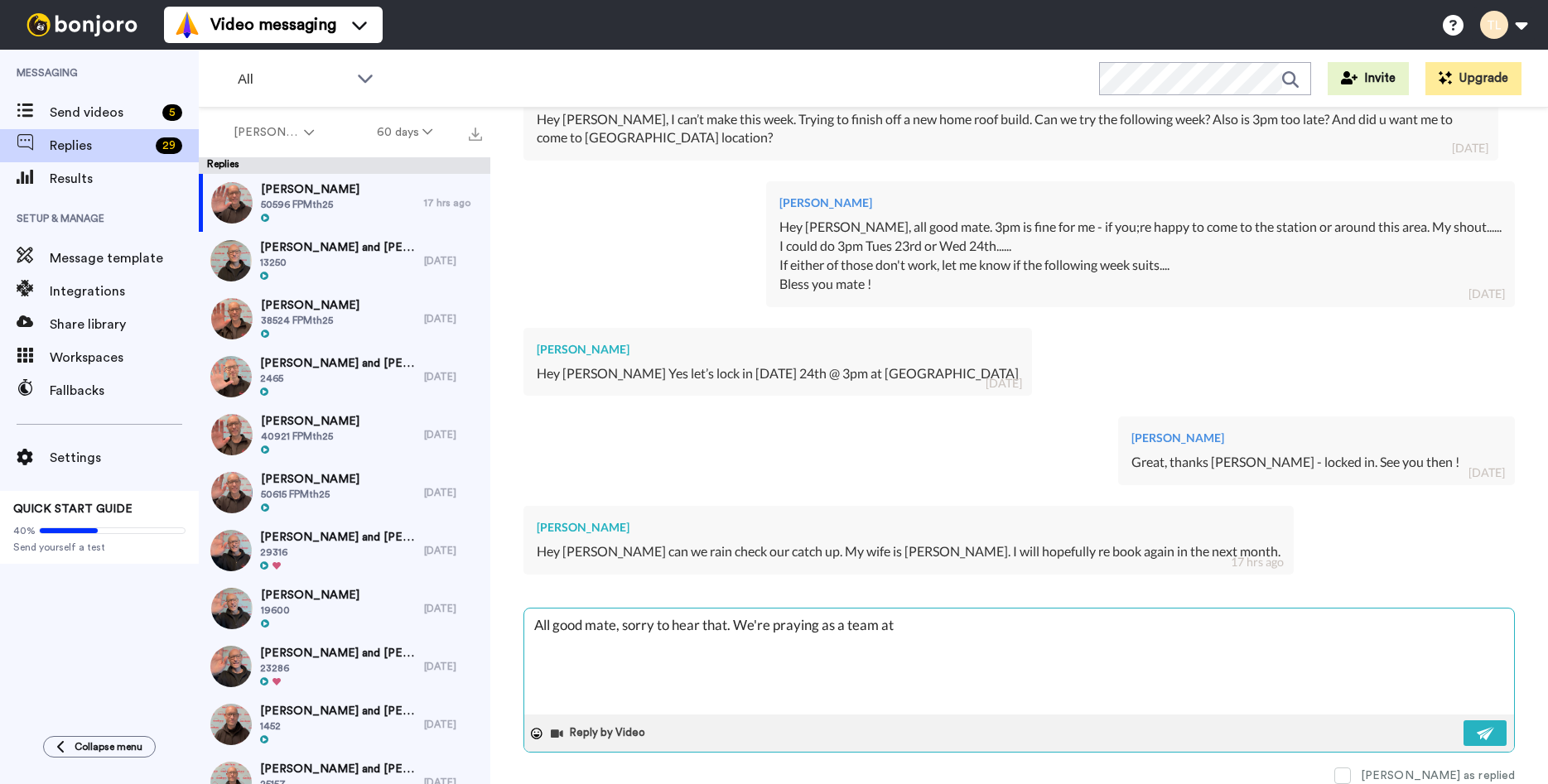
type textarea "All good mate, sorry to hear that. We're praying as a team at 1"
type textarea "x"
type textarea "All good mate, sorry to hear that. We're praying as a team at 1."
type textarea "x"
type textarea "All good mate, sorry to hear that. We're praying as a team at 1.3"
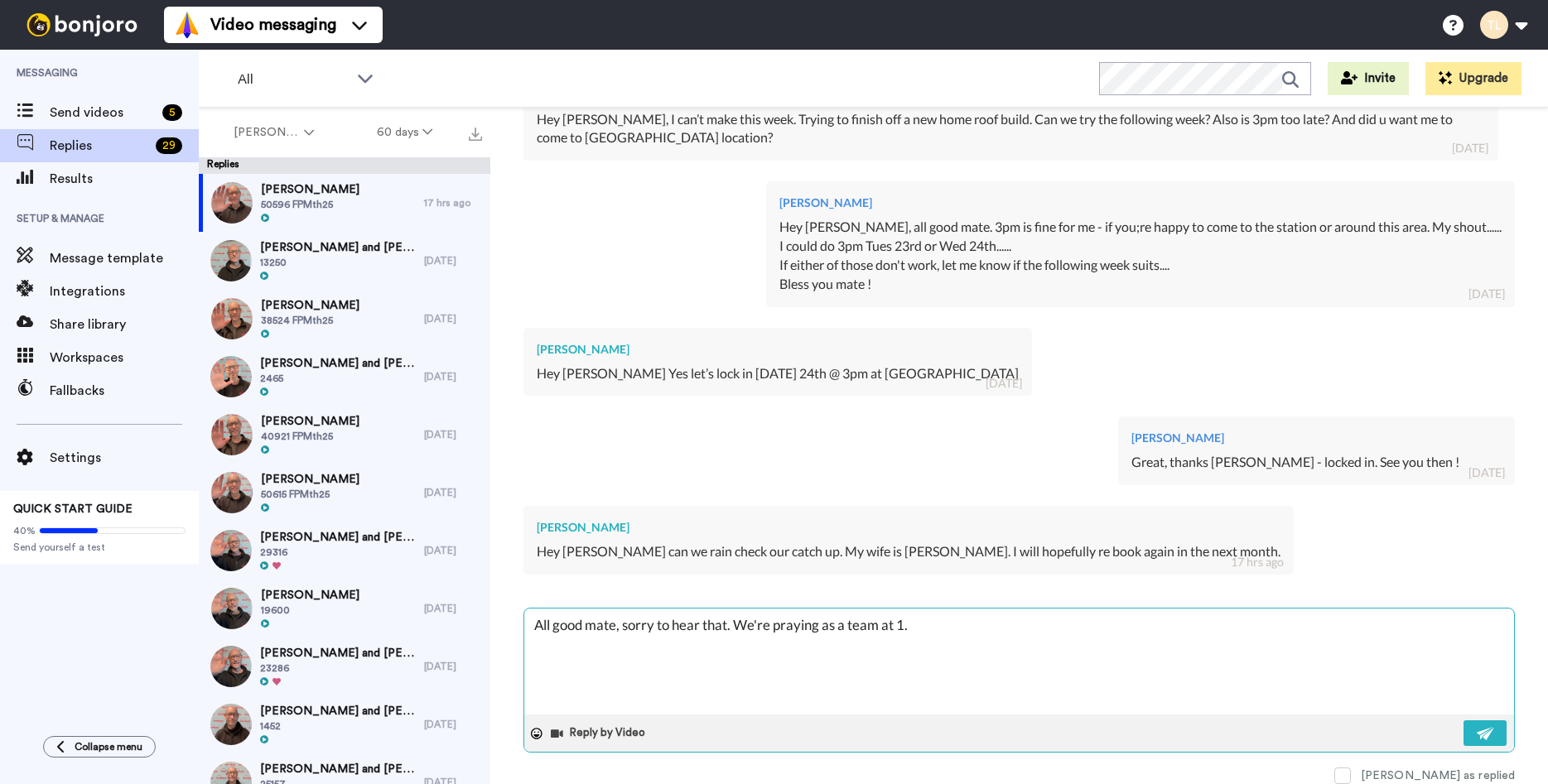
type textarea "x"
type textarea "All good mate, sorry to hear that. We're praying as a team at 1.30"
type textarea "x"
type textarea "All good mate, sorry to hear that. We're praying as a team at 1.30p"
type textarea "x"
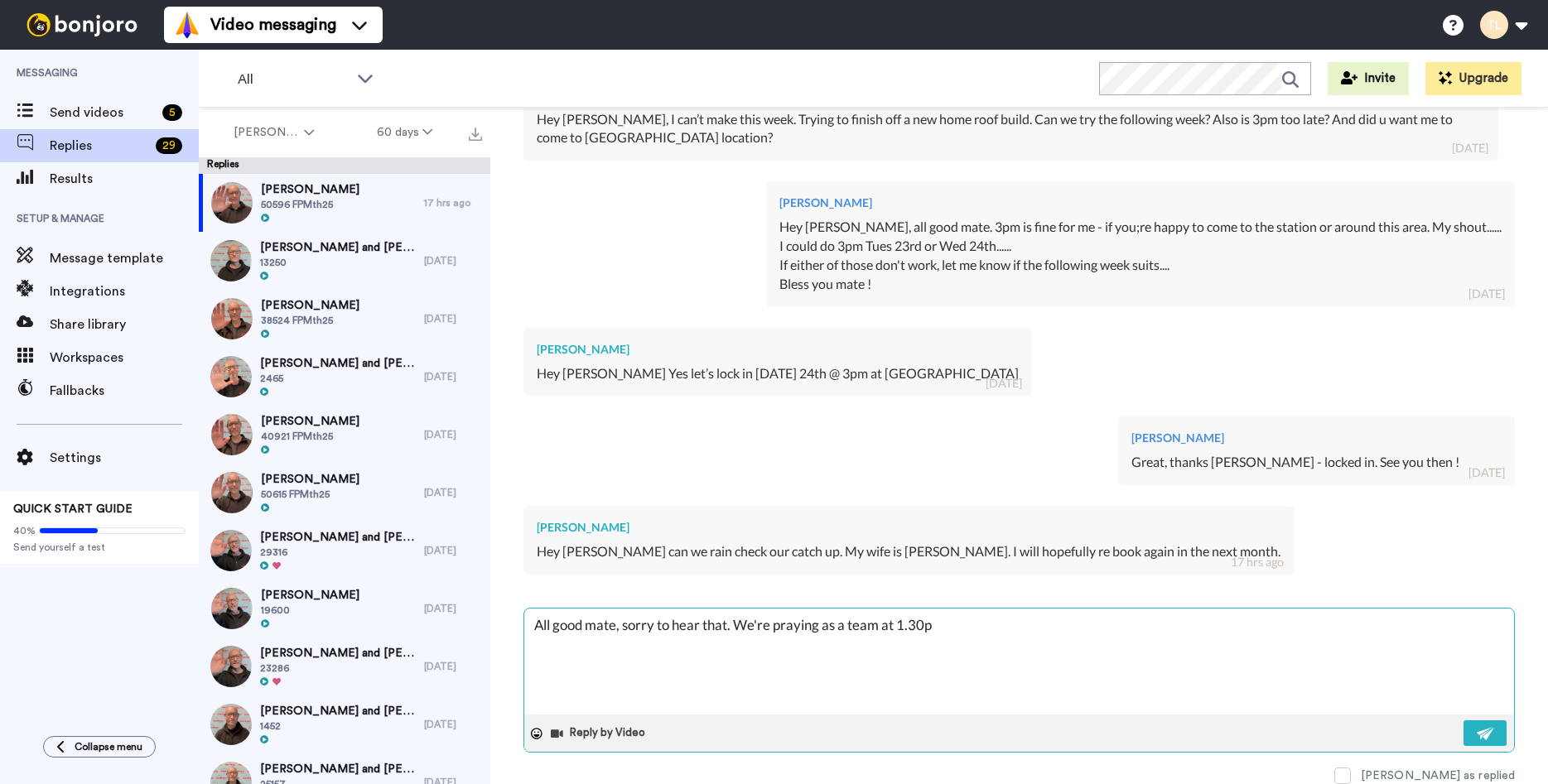
type textarea "All good mate, sorry to hear that. We're praying as a team at 1.30pm"
type textarea "x"
type textarea "All good mate, sorry to hear that. We're praying as a team at 1.30pm"
type textarea "x"
type textarea "All good mate, sorry to hear that. We're praying as a team at 1.30pm t"
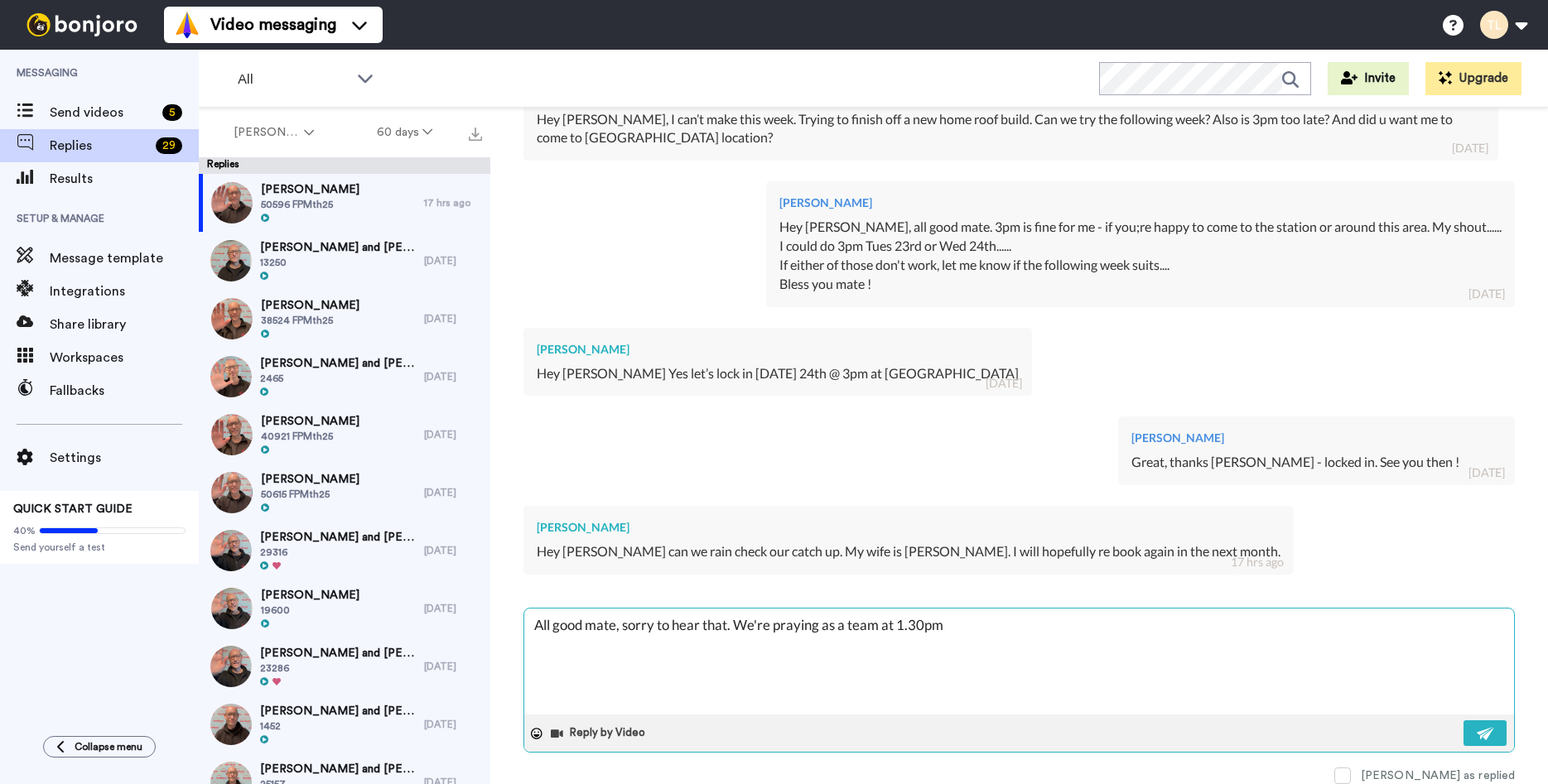
type textarea "x"
type textarea "All good mate, sorry to hear that. We're praying as a team at 1.30pm to"
type textarea "x"
type textarea "All good mate, sorry to hear that. We're praying as a team at 1.30pm [PERSON_NA…"
type textarea "x"
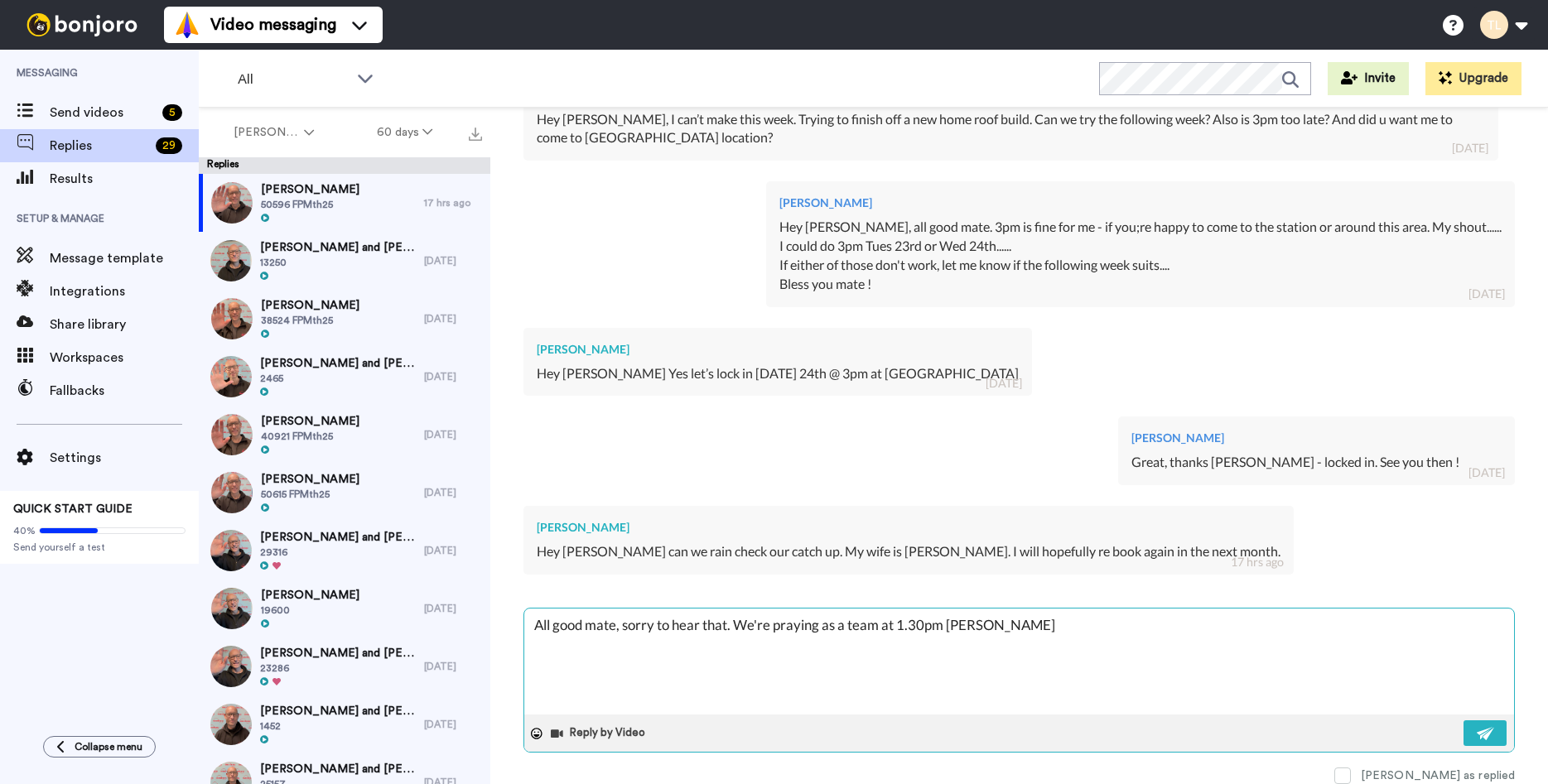
type textarea "All good mate, sorry to hear that. We're praying as a team at 1.30pm toda"
type textarea "x"
type textarea "All good mate, sorry to hear that. We're praying as a team at 1.30pm [DATE]"
type textarea "x"
type textarea "All good mate, sorry to hear that. We're praying as a team at 1.30pm [DATE]."
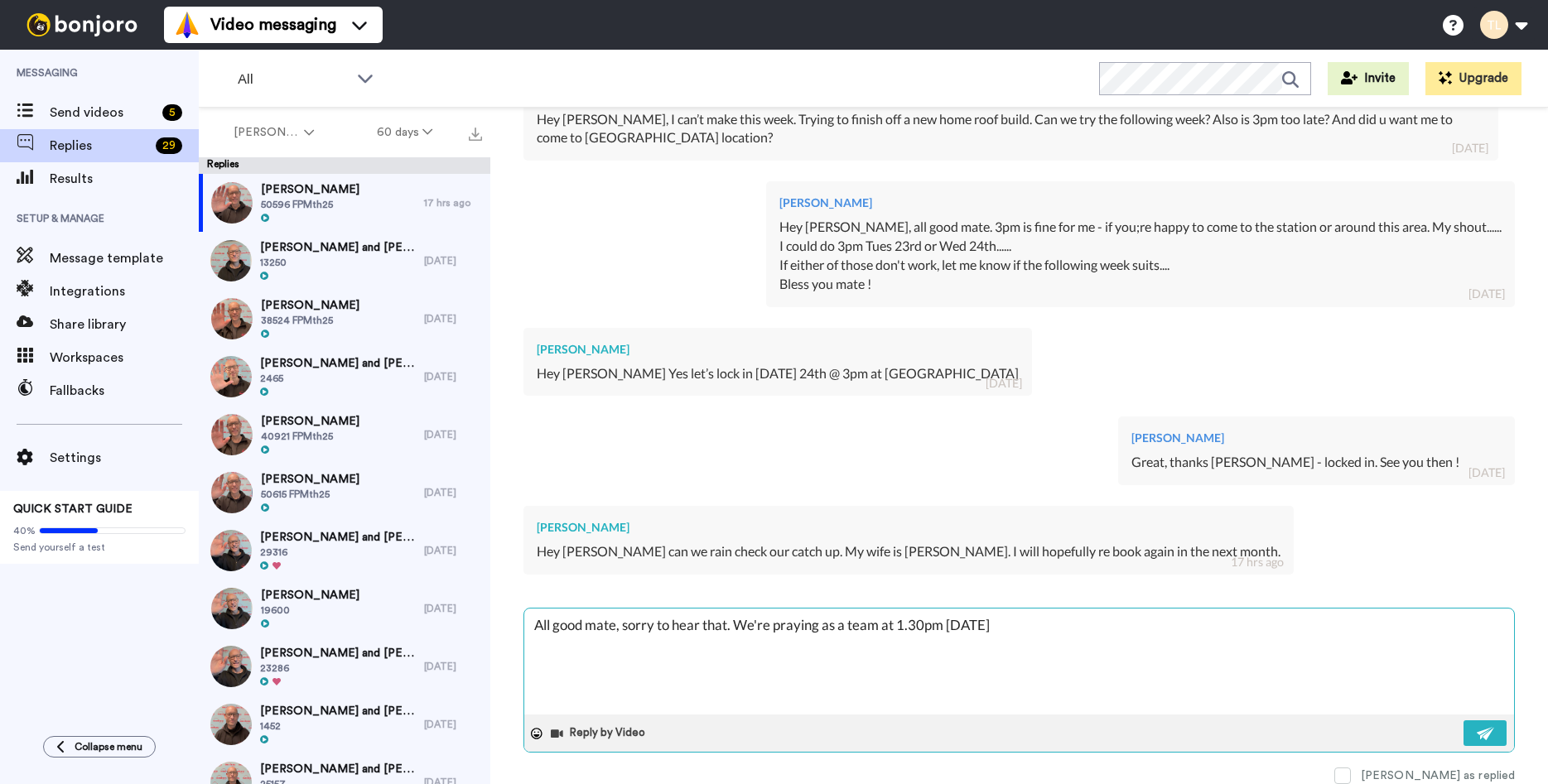
type textarea "x"
type textarea "All good mate, sorry to hear that. We're praying as a team at 1.30pm [DATE]."
type textarea "x"
type textarea "All good mate, sorry to hear that. We're praying as a team at 1.30pm [DATE]. W"
type textarea "x"
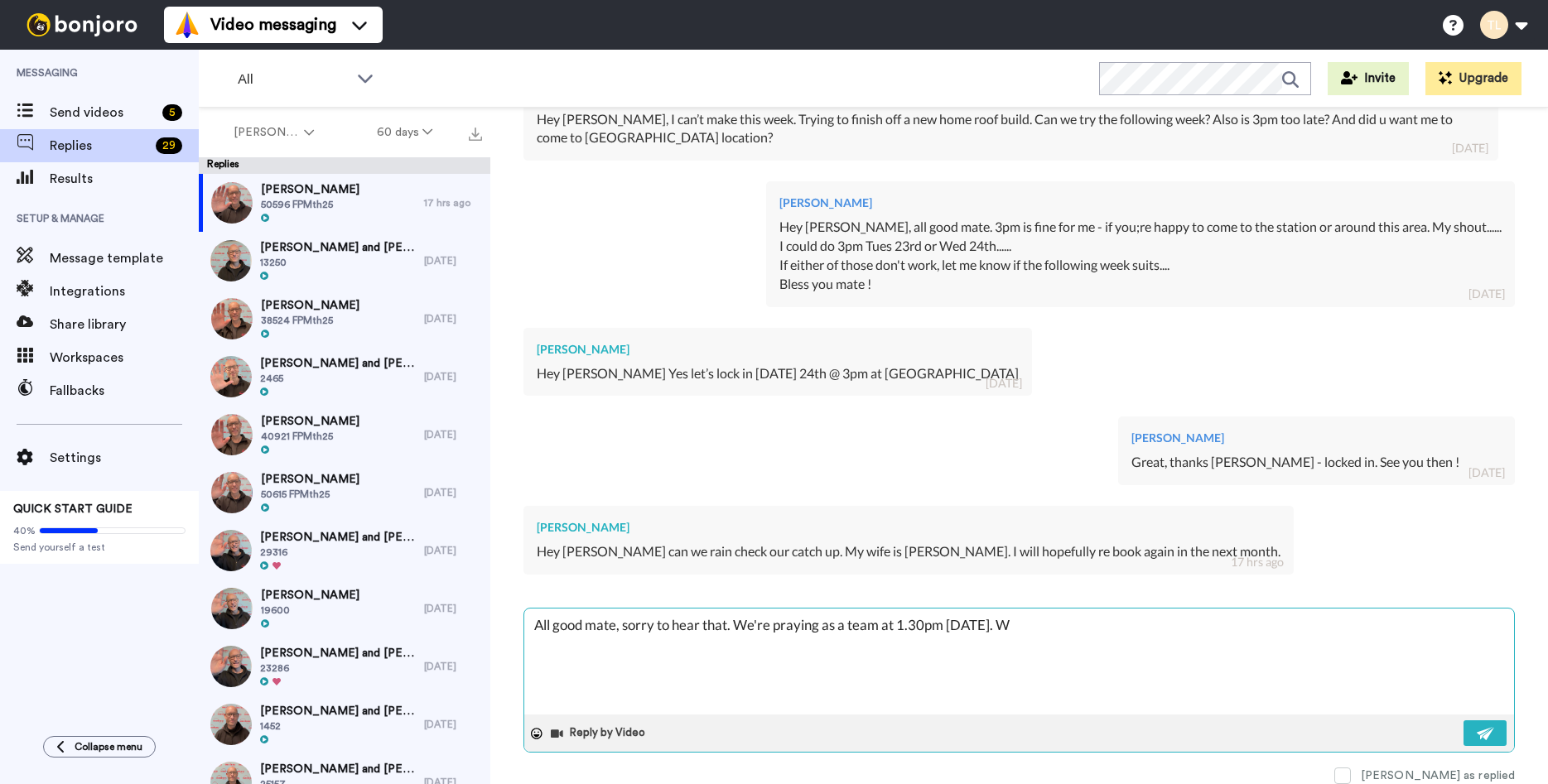
type textarea "All good mate, sorry to hear that. We're praying as a team at 1.30pm [DATE]. Wi"
type textarea "x"
type textarea "All good mate, sorry to hear that. We're praying as a team at 1.30pm [DATE]. Wil"
type textarea "x"
type textarea "All good mate, sorry to hear that. We're praying as a team at 1.30pm [DATE]. Wi…"
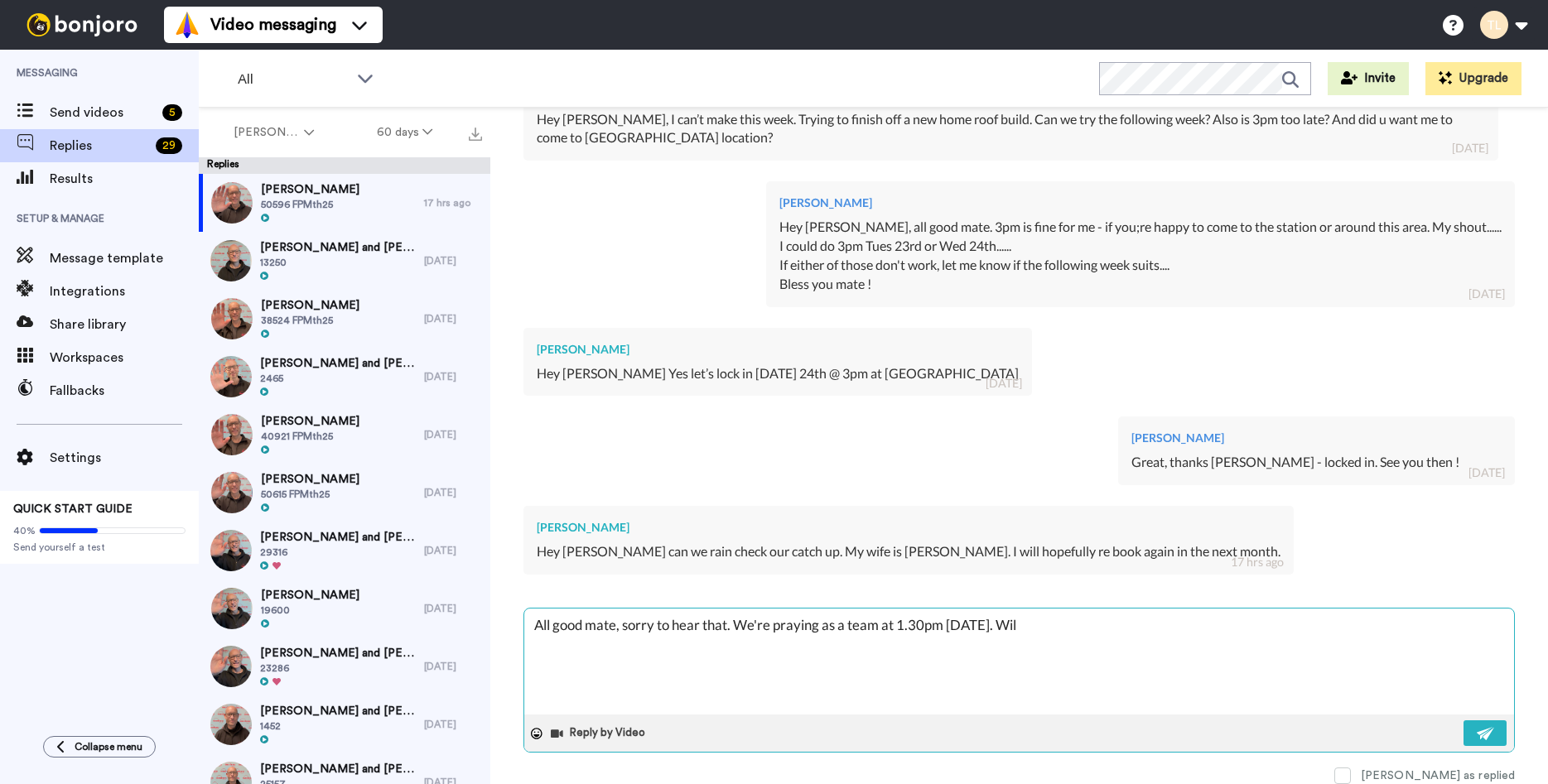
type textarea "x"
type textarea "All good mate, sorry to hear that. We're praying as a team at 1.30pm [DATE]. Wi…"
type textarea "x"
type textarea "All good mate, sorry to hear that. We're praying as a team at 1.30pm [DATE]. Wi…"
type textarea "x"
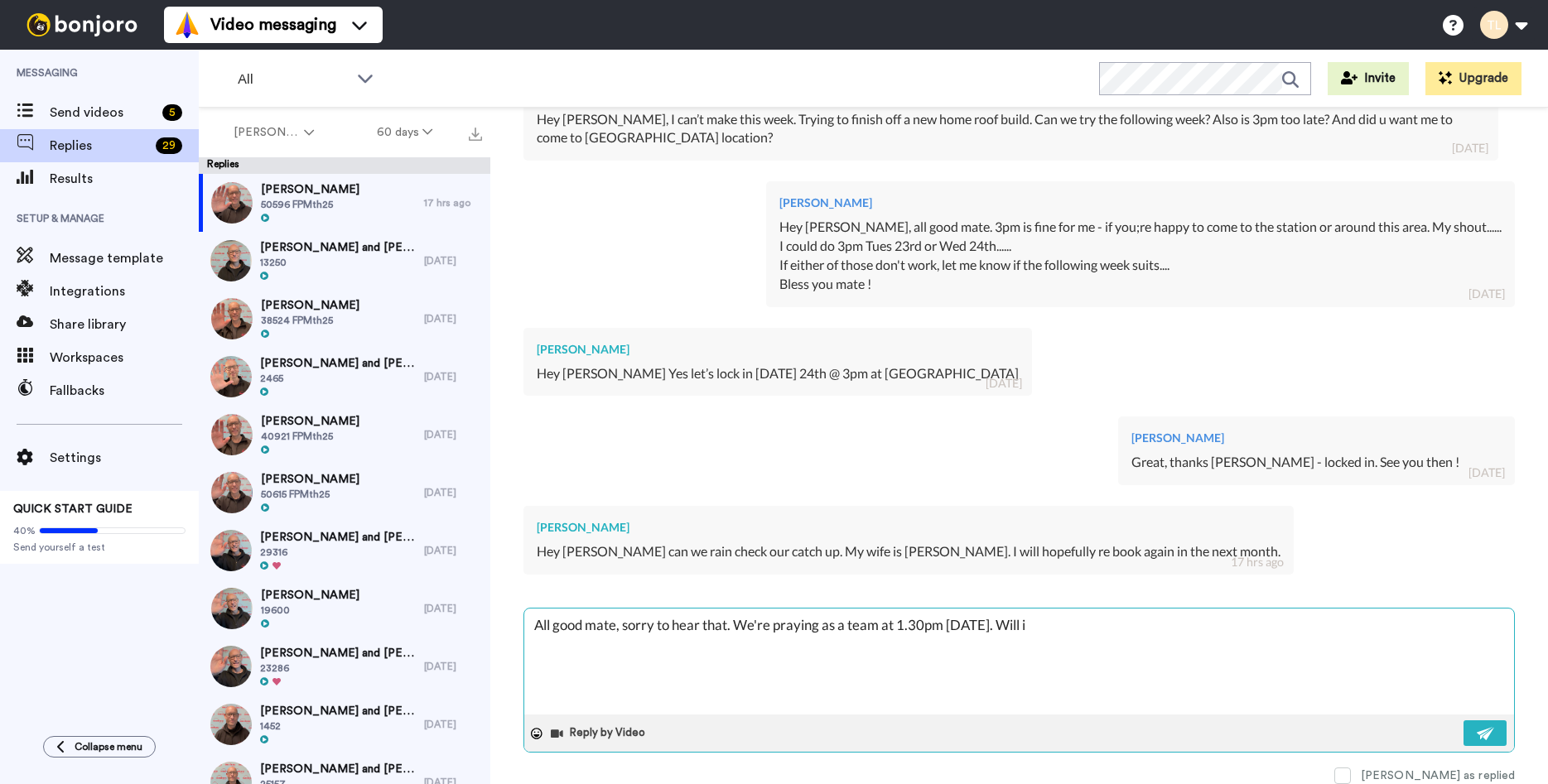
type textarea "All good mate, sorry to hear that. We're praying as a team at 1.30pm [DATE]. Wi…"
type textarea "x"
type textarea "All good mate, sorry to hear that. We're praying as a team at 1.30pm [DATE]. Wi…"
type textarea "x"
type textarea "All good mate, sorry to hear that. We're praying as a team at 1.30pm [DATE]. Wi…"
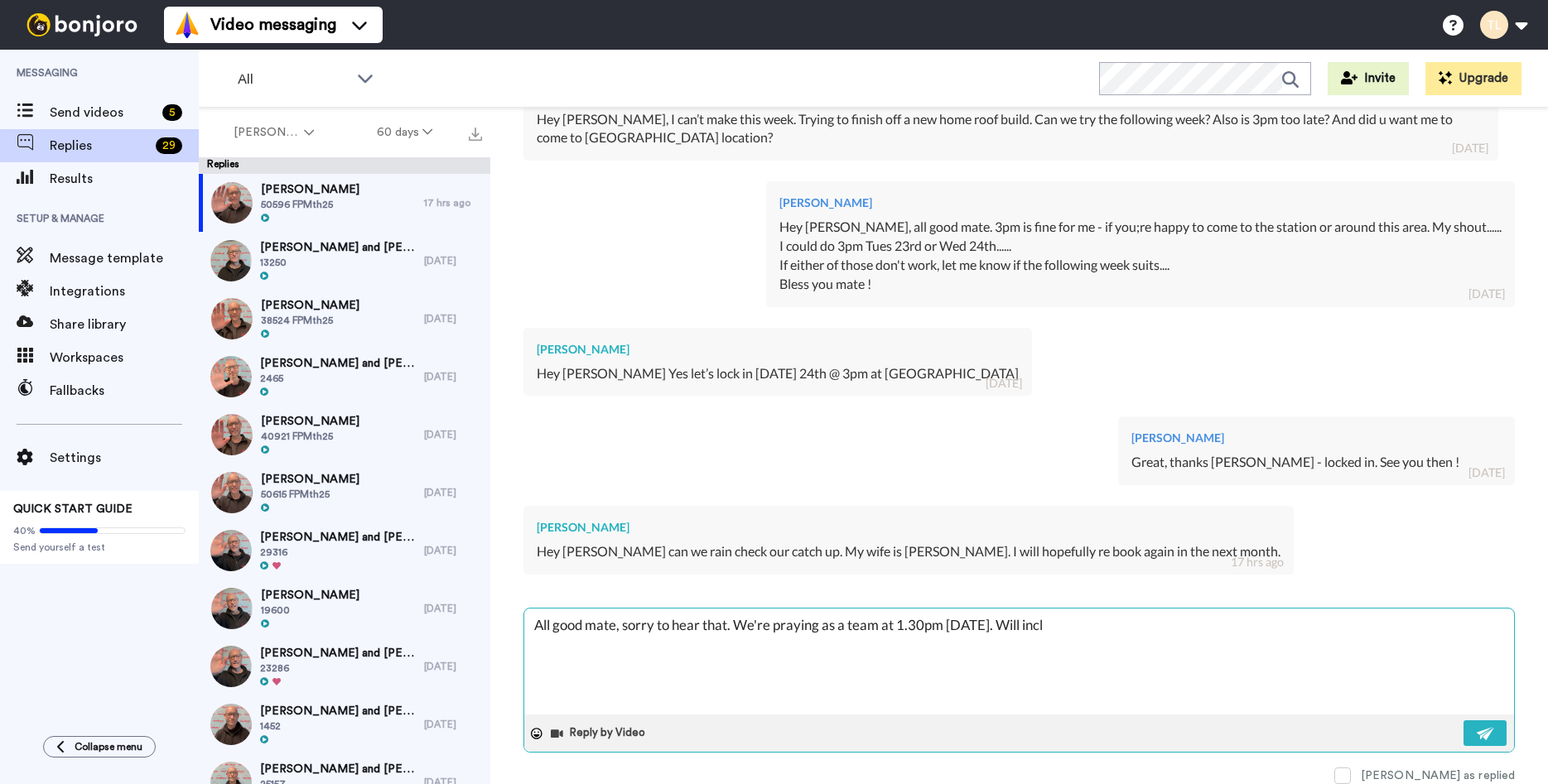
type textarea "x"
type textarea "All good mate, sorry to hear that. We're praying as a team at 1.30pm [DATE]. Wi…"
type textarea "x"
type textarea "All good mate, sorry to hear that. We're praying as a team at 1.30pm [DATE]. Wi…"
type textarea "x"
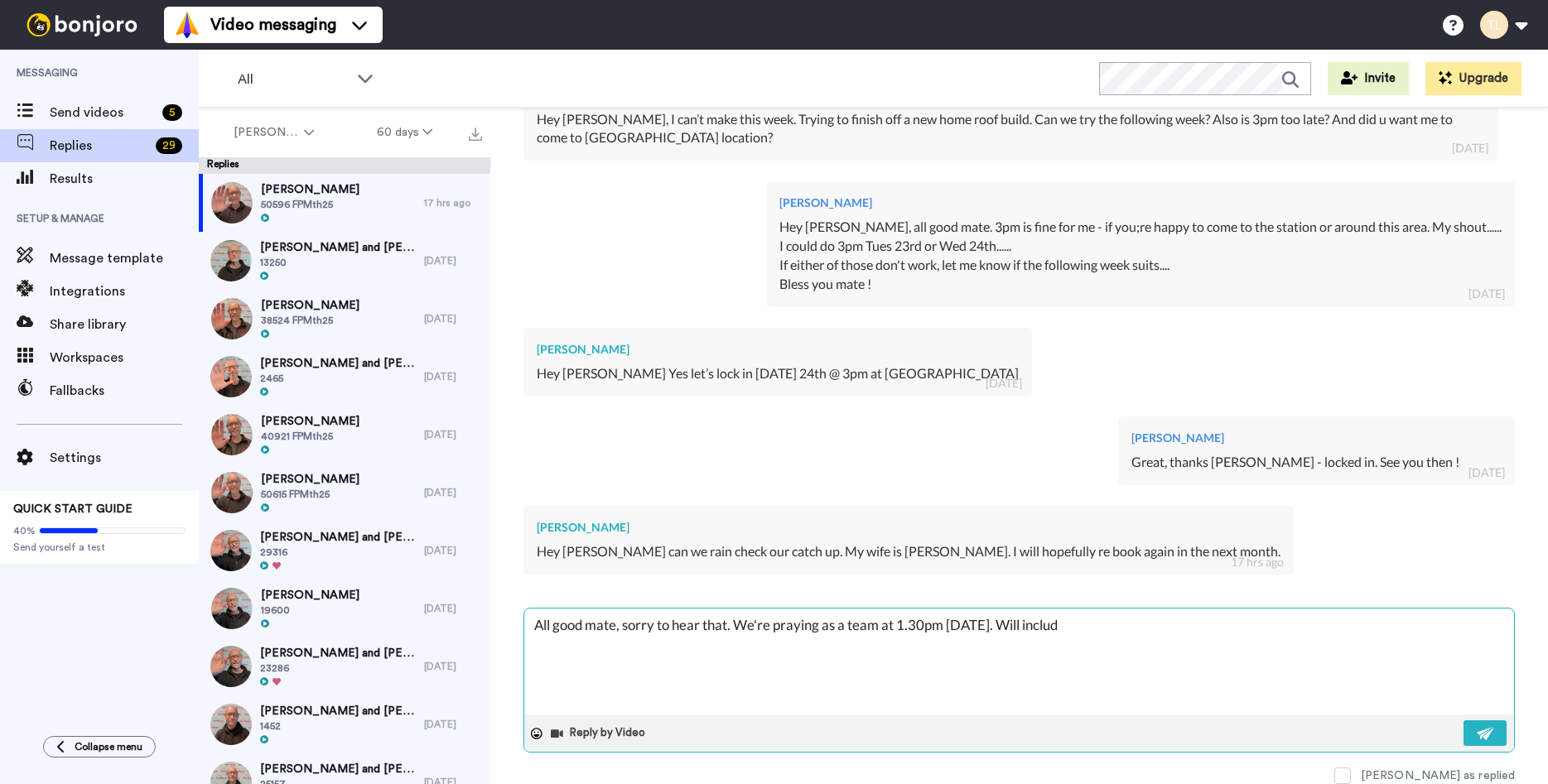
type textarea "All good mate, sorry to hear that. We're praying as a team at 1.30pm [DATE]. Wi…"
type textarea "x"
type textarea "All good mate, sorry to hear that. We're praying as a team at 1.30pm [DATE]. Wi…"
type textarea "x"
type textarea "All good mate, sorry to hear that. We're praying as a team at 1.30pm [DATE]. Wi…"
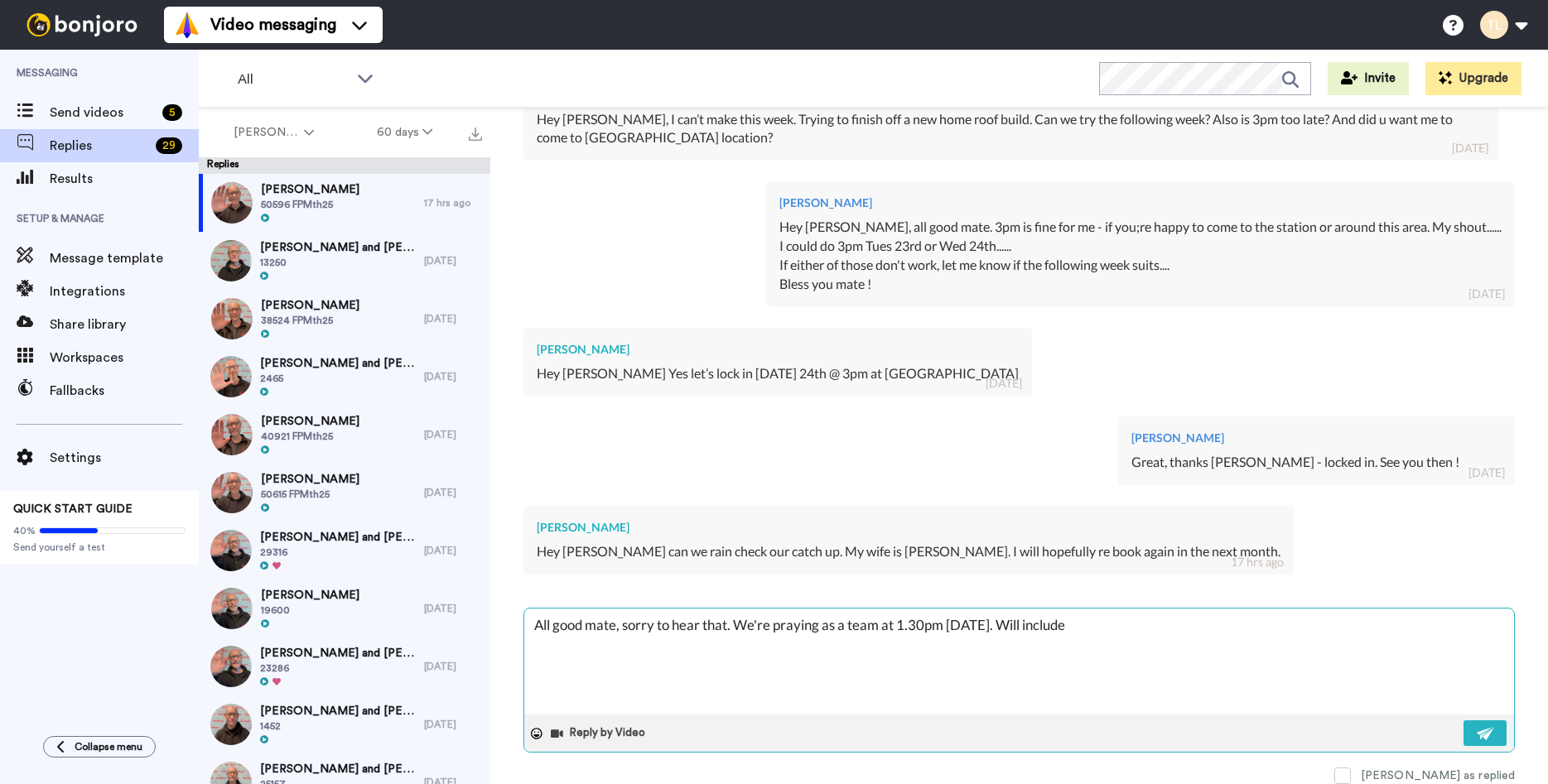
type textarea "x"
type textarea "All good mate, sorry to hear that. We're praying as a team at 1.30pm [DATE]. Wi…"
type textarea "x"
type textarea "All good mate, sorry to hear that. We're praying as a team at 1.30pm [DATE]. Wi…"
type textarea "x"
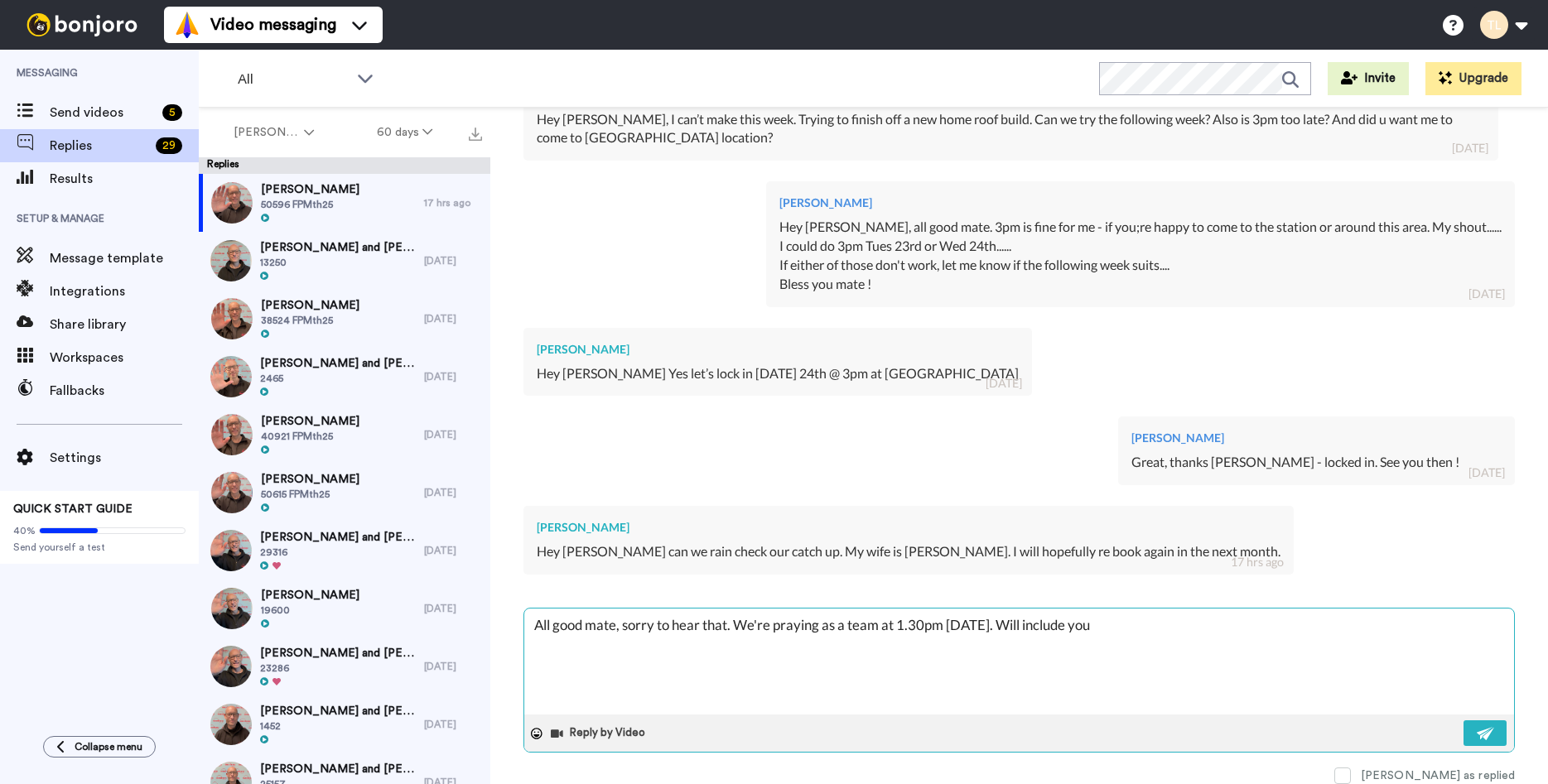
type textarea "All good mate, sorry to hear that. We're praying as a team at 1.30pm [DATE]. Wi…"
type textarea "x"
type textarea "All good mate, sorry to hear that. We're praying as a team at 1.30pm [DATE]. Wi…"
type textarea "x"
type textarea "All good mate, sorry to hear that. We're praying as a team at 1.30pm [DATE]. Wi…"
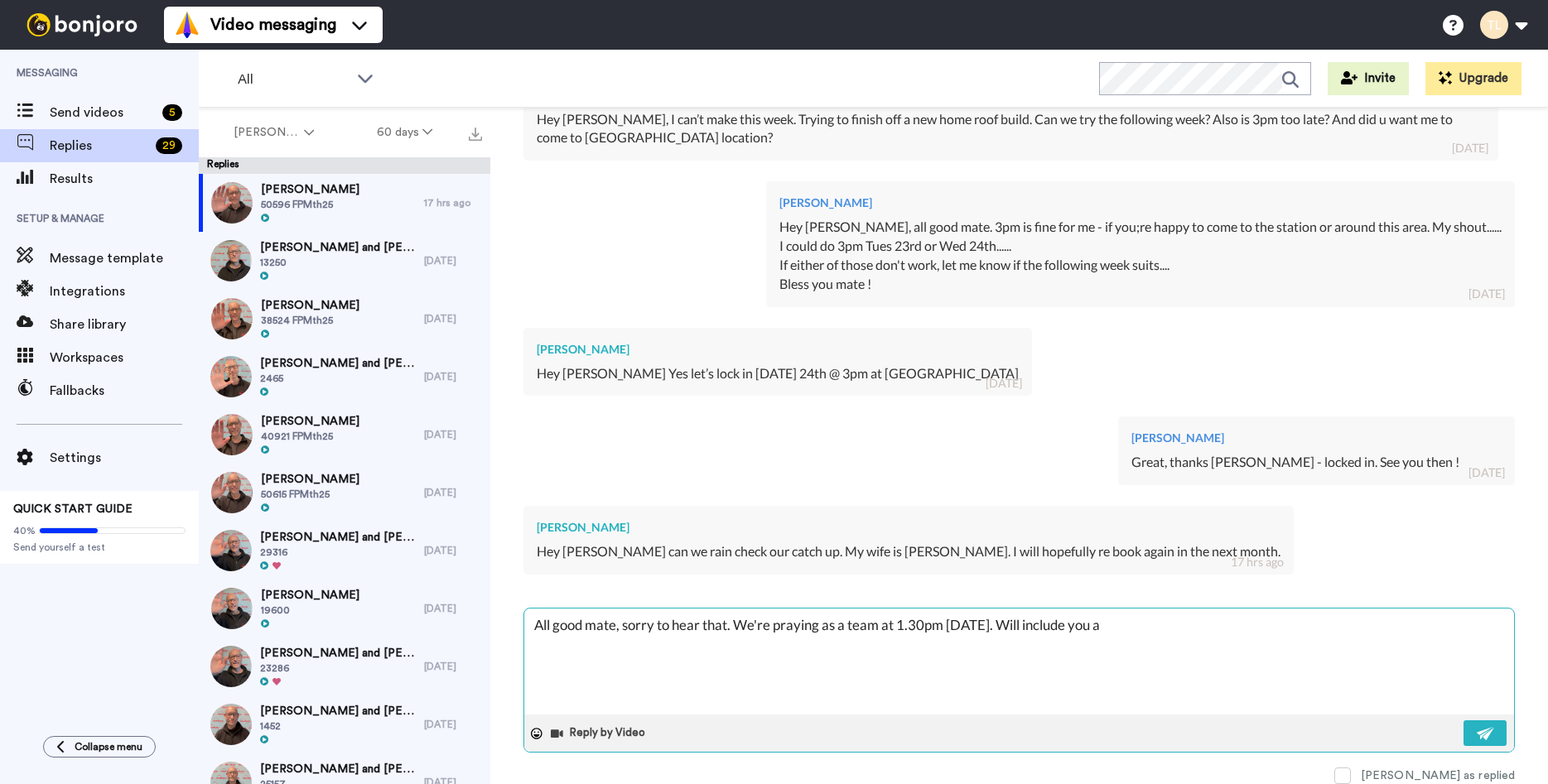
type textarea "x"
type textarea "All good mate, sorry to hear that. We're praying as a team at 1.30pm [DATE]. Wi…"
type textarea "x"
type textarea "All good mate, sorry to hear that. We're praying as a team at 1.30pm [DATE]. Wi…"
type textarea "x"
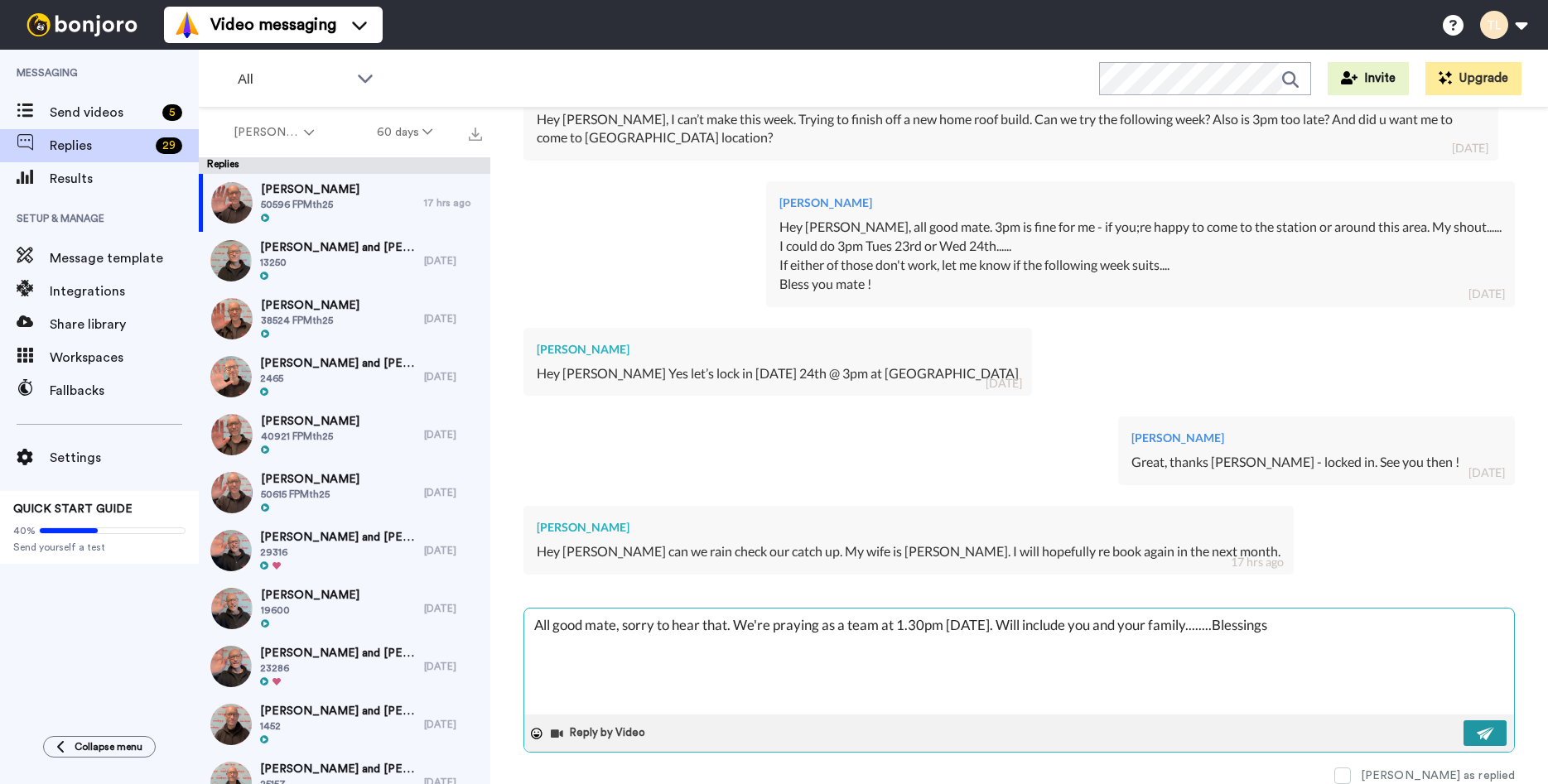
click at [1485, 735] on img at bounding box center [1486, 733] width 18 height 13
